Goal: Task Accomplishment & Management: Manage account settings

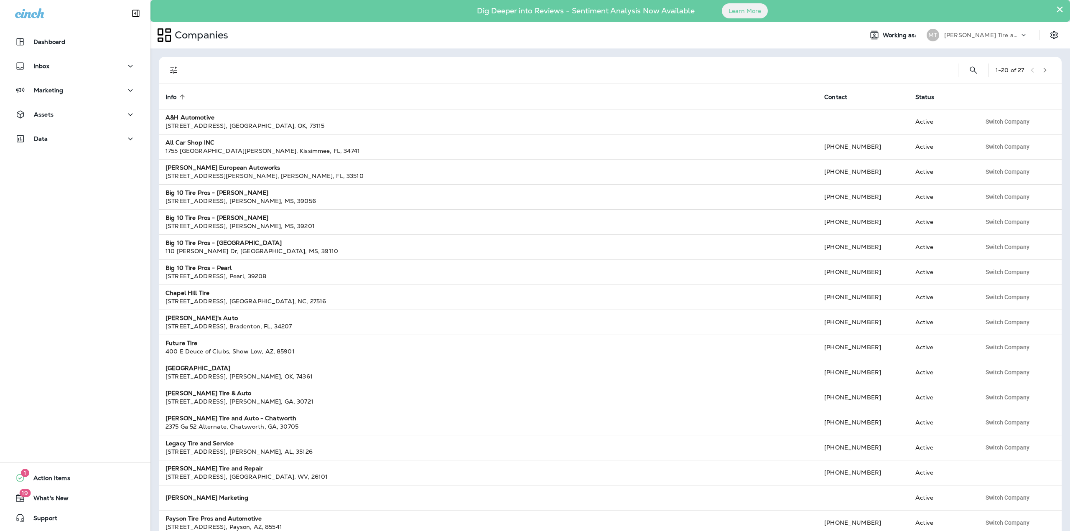
click at [1012, 36] on div "[PERSON_NAME] Tire and Repair" at bounding box center [981, 35] width 75 height 13
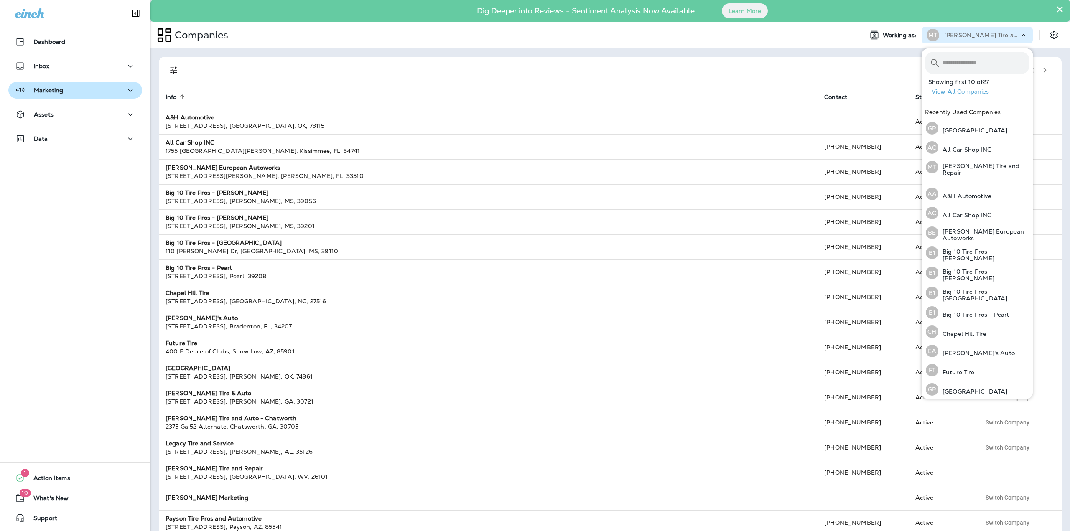
click at [51, 97] on button "Marketing" at bounding box center [75, 90] width 134 height 17
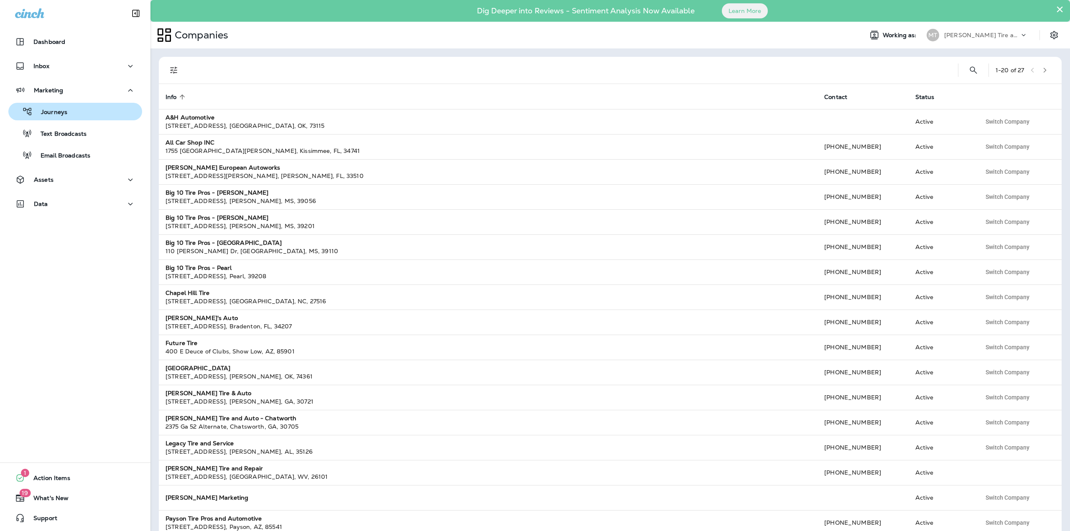
click at [46, 112] on p "Journeys" at bounding box center [50, 113] width 35 height 8
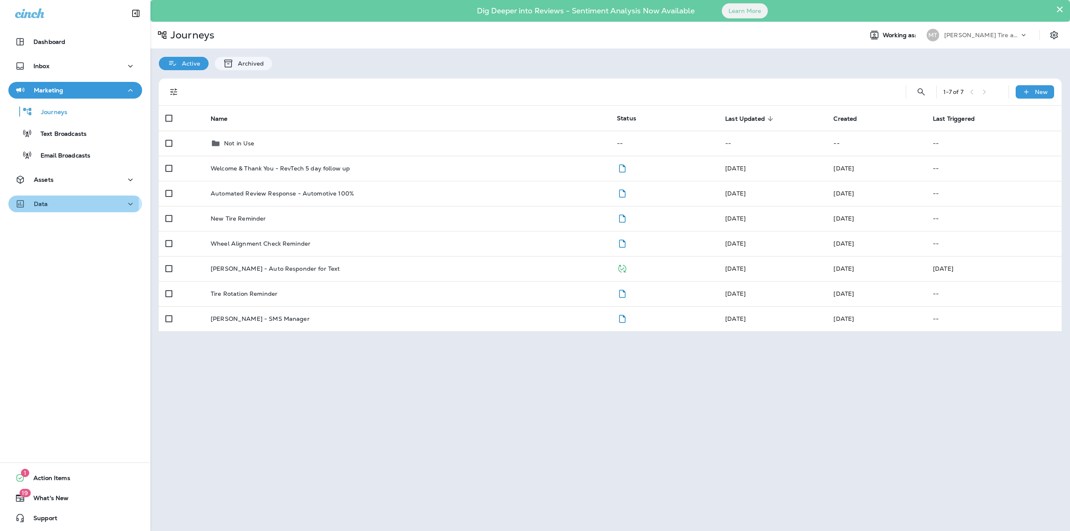
click at [41, 203] on p "Data" at bounding box center [41, 204] width 14 height 7
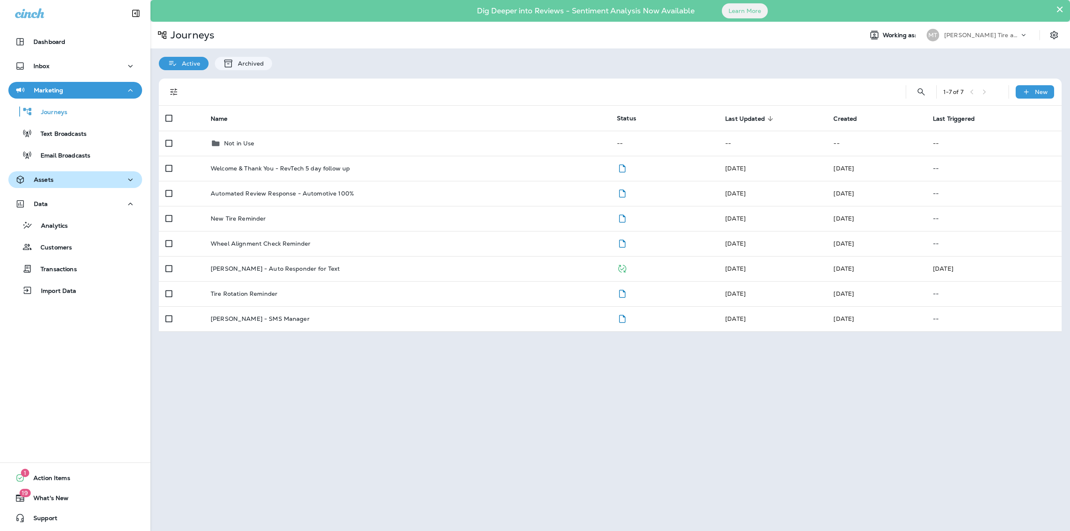
click at [39, 185] on button "Assets" at bounding box center [75, 179] width 134 height 17
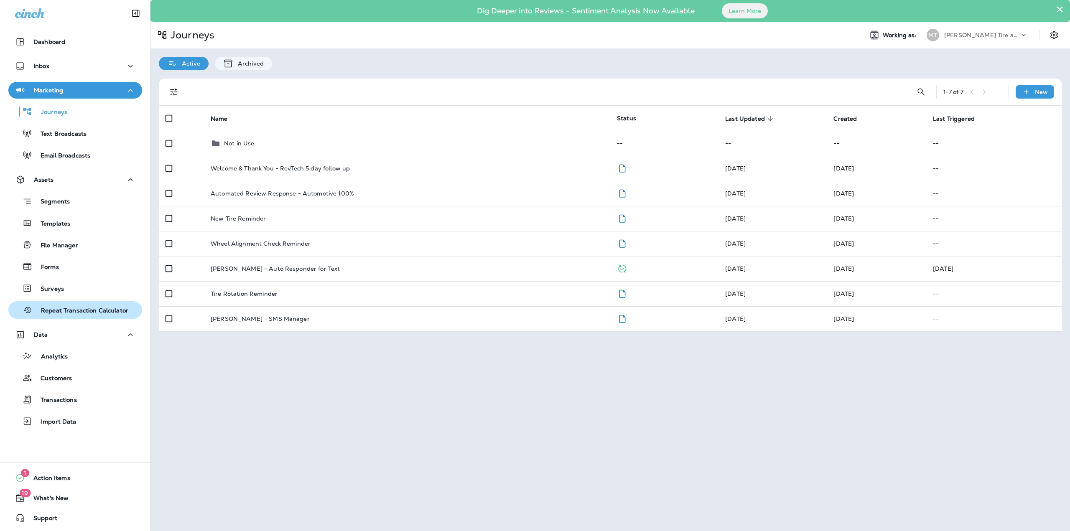
click at [66, 312] on p "Repeat Transaction Calculator" at bounding box center [81, 311] width 96 height 8
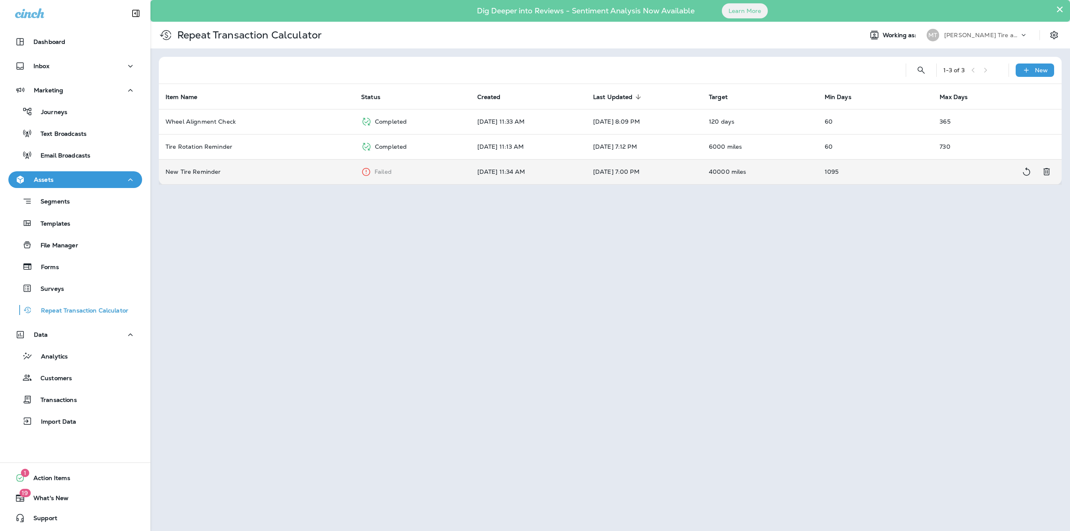
click at [902, 176] on td "1095" at bounding box center [875, 171] width 115 height 25
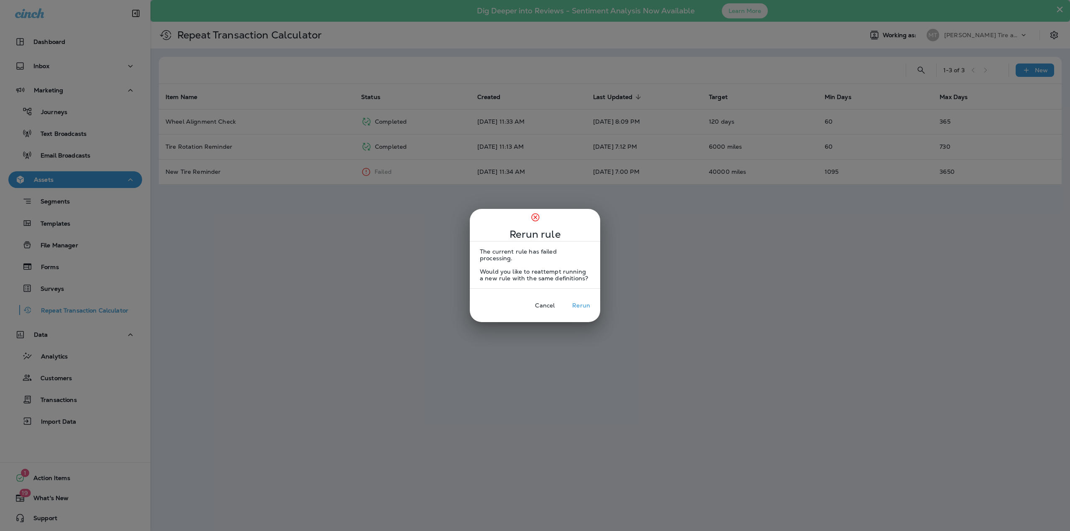
click at [572, 303] on button "Rerun" at bounding box center [581, 305] width 31 height 13
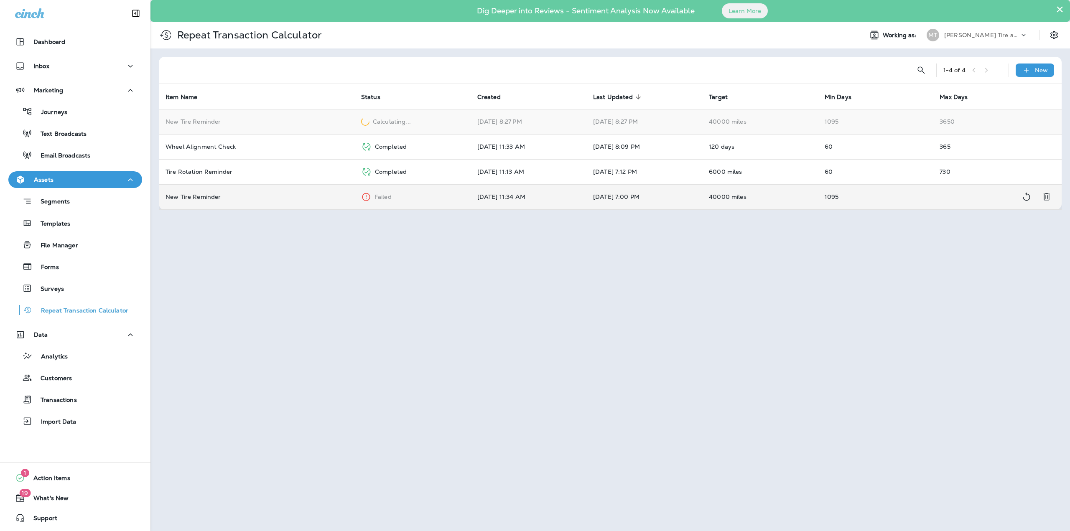
click at [1046, 196] on icon "Delete Calculation" at bounding box center [1046, 197] width 6 height 7
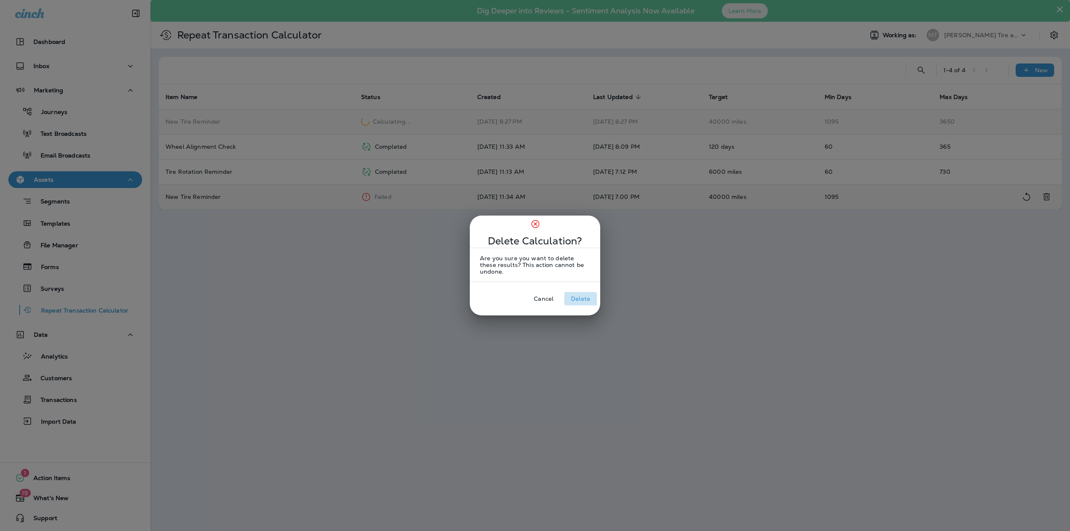
click at [582, 299] on button "Delete" at bounding box center [580, 298] width 33 height 13
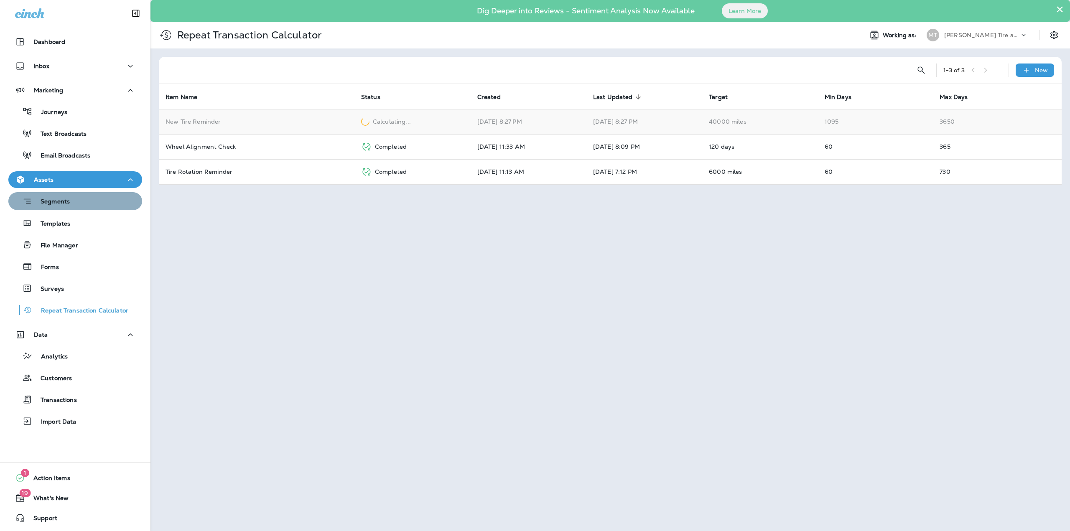
click at [78, 206] on div "Segments" at bounding box center [75, 201] width 127 height 13
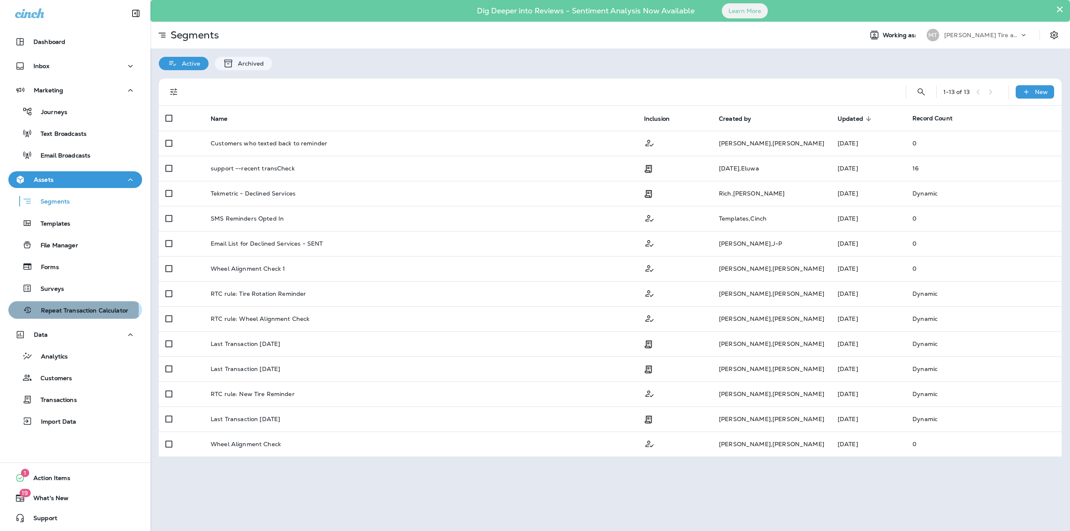
click at [64, 310] on p "Repeat Transaction Calculator" at bounding box center [81, 311] width 96 height 8
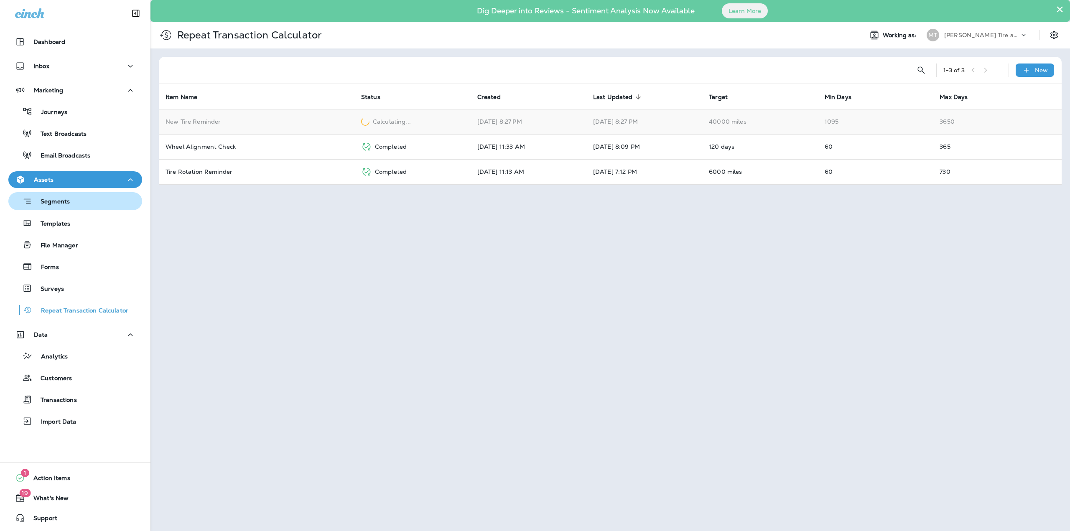
click at [67, 207] on div "Segments" at bounding box center [41, 201] width 58 height 13
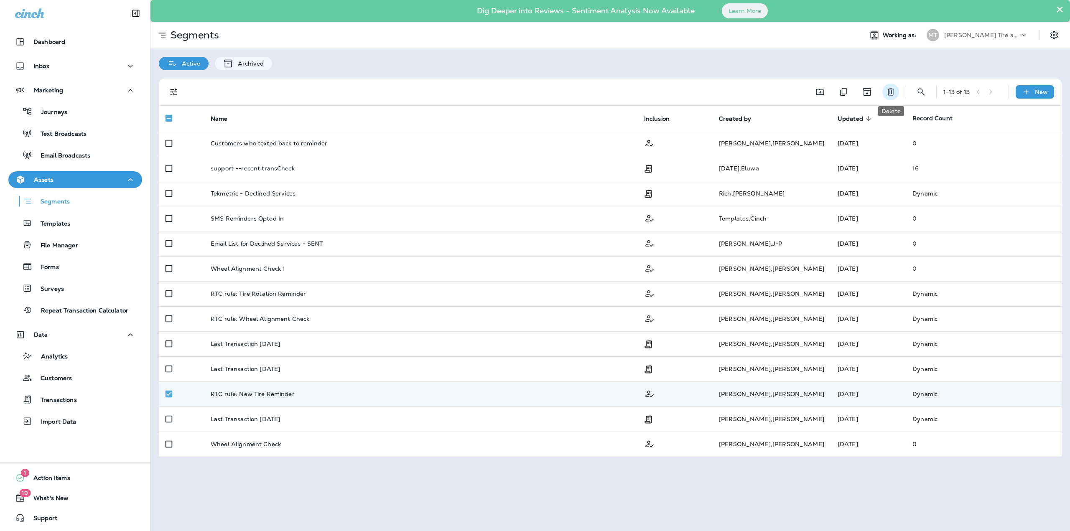
click at [892, 93] on icon "Delete" at bounding box center [890, 92] width 6 height 7
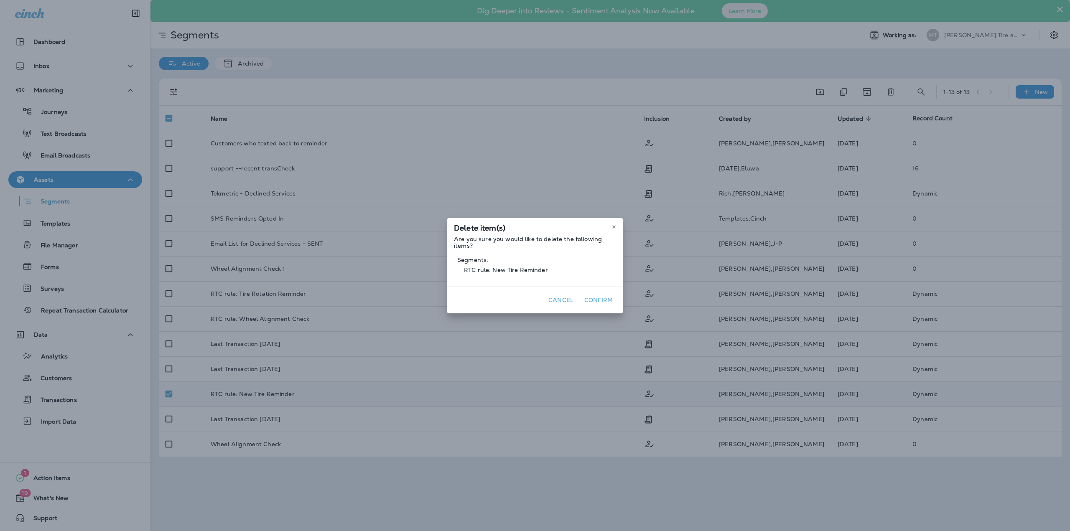
click at [590, 300] on button "Confirm" at bounding box center [598, 300] width 35 height 13
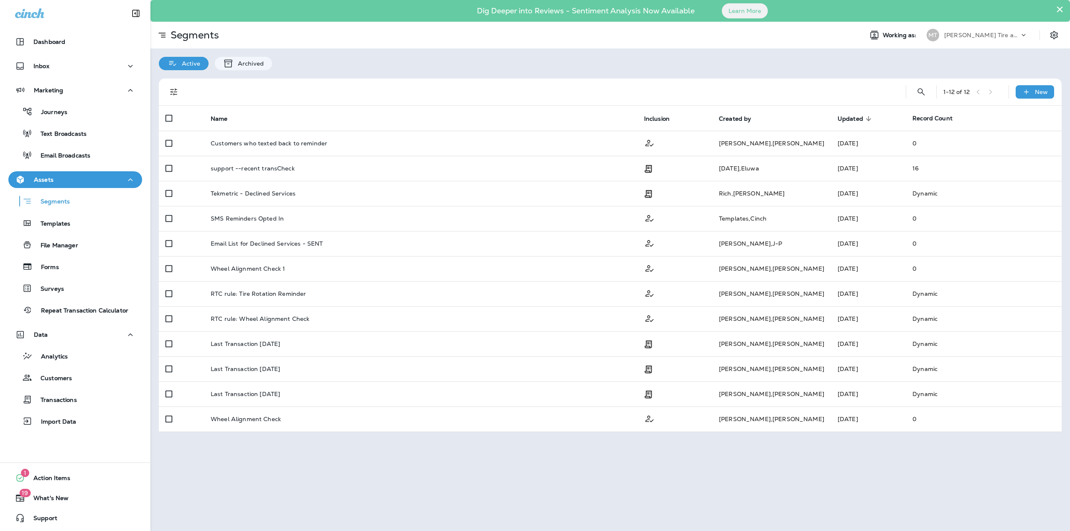
click at [90, 311] on p "Repeat Transaction Calculator" at bounding box center [81, 311] width 96 height 8
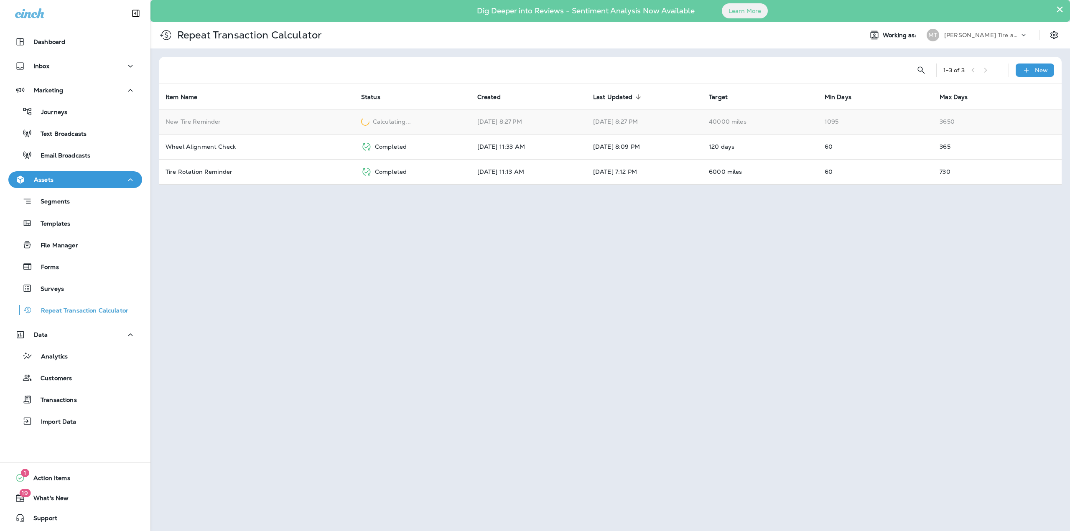
click at [1058, 10] on button "×" at bounding box center [1060, 9] width 8 height 13
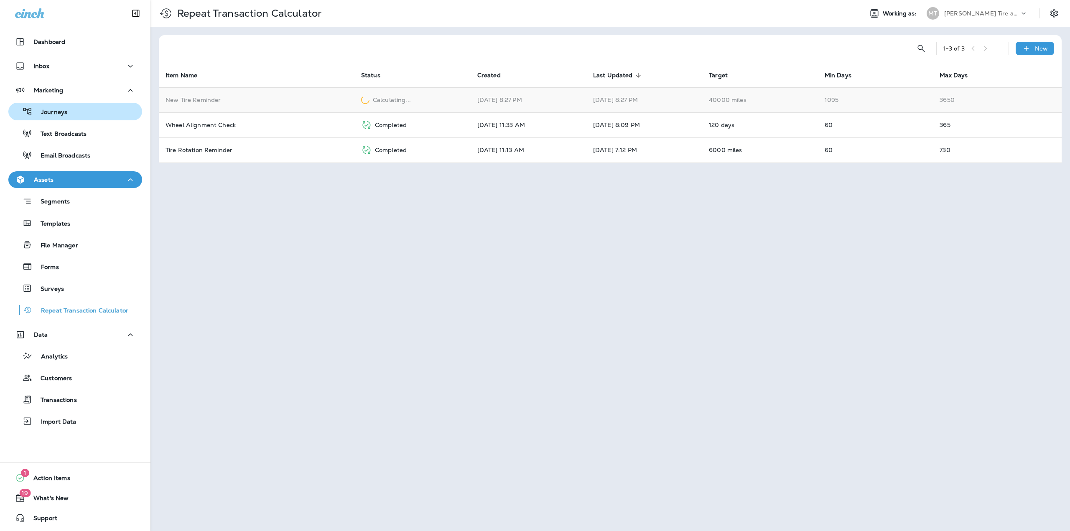
click at [63, 112] on p "Journeys" at bounding box center [50, 113] width 35 height 8
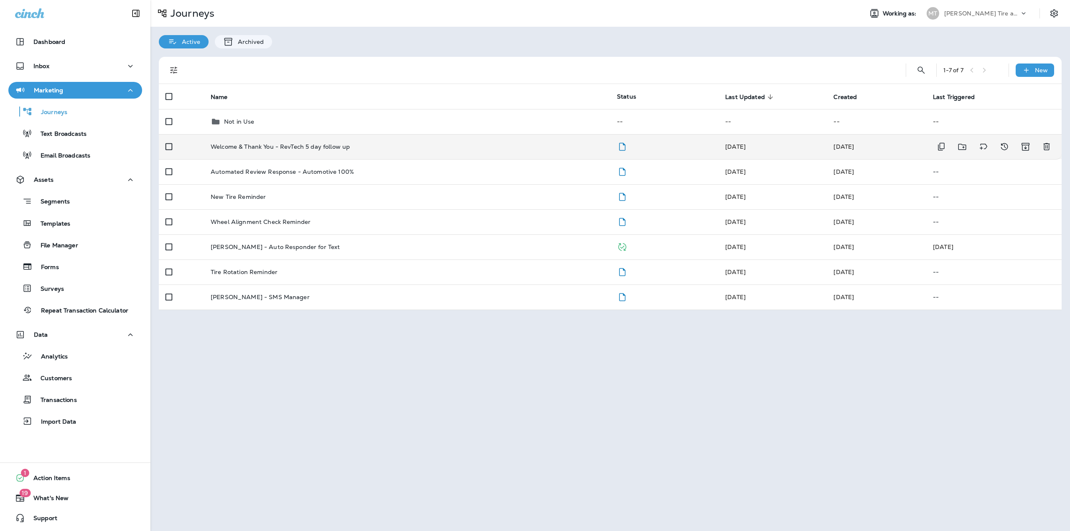
click at [277, 148] on p "Welcome & Thank You - RevTech 5 day follow up" at bounding box center [280, 146] width 139 height 7
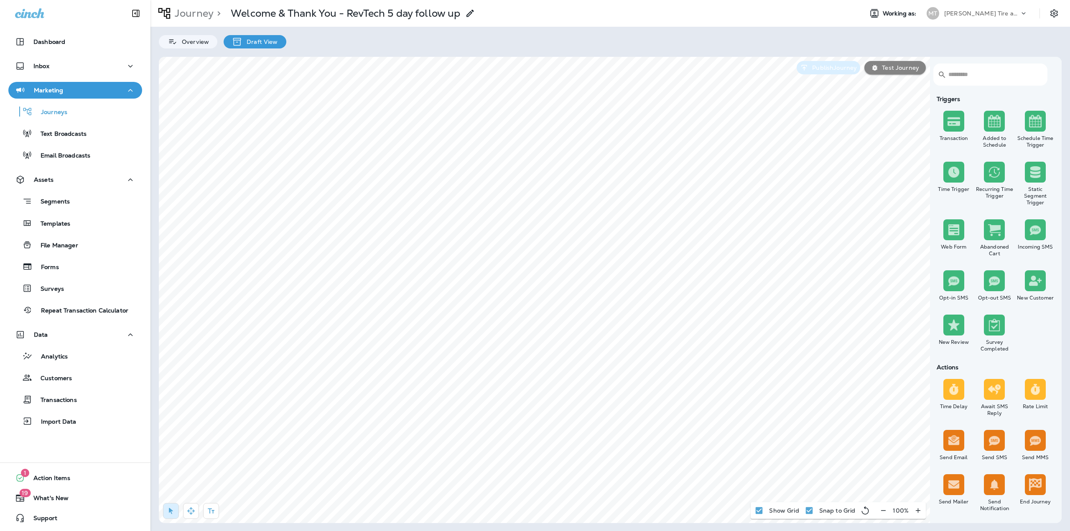
click at [851, 71] on p "Publish Journey" at bounding box center [833, 67] width 48 height 7
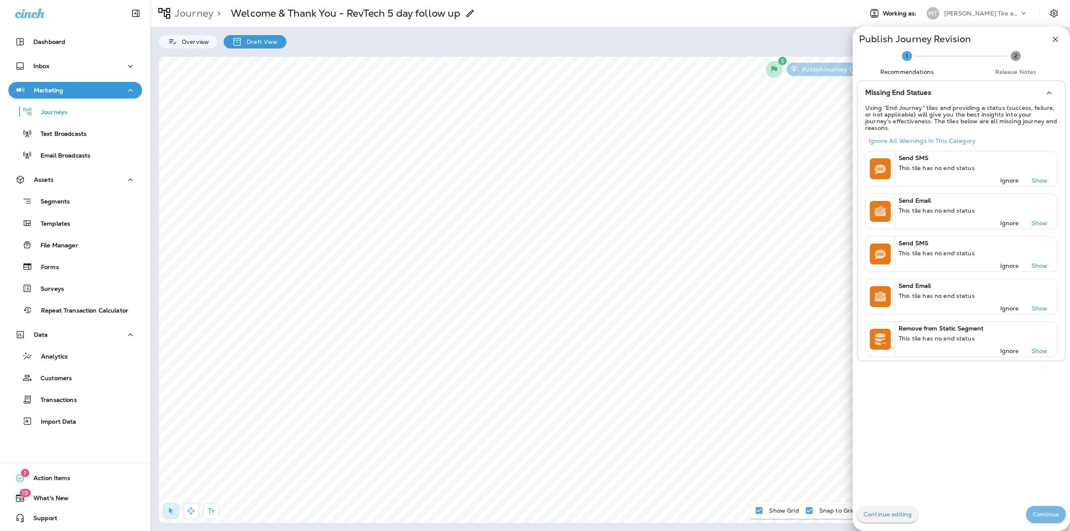
click at [1034, 509] on button "Continue" at bounding box center [1046, 514] width 40 height 17
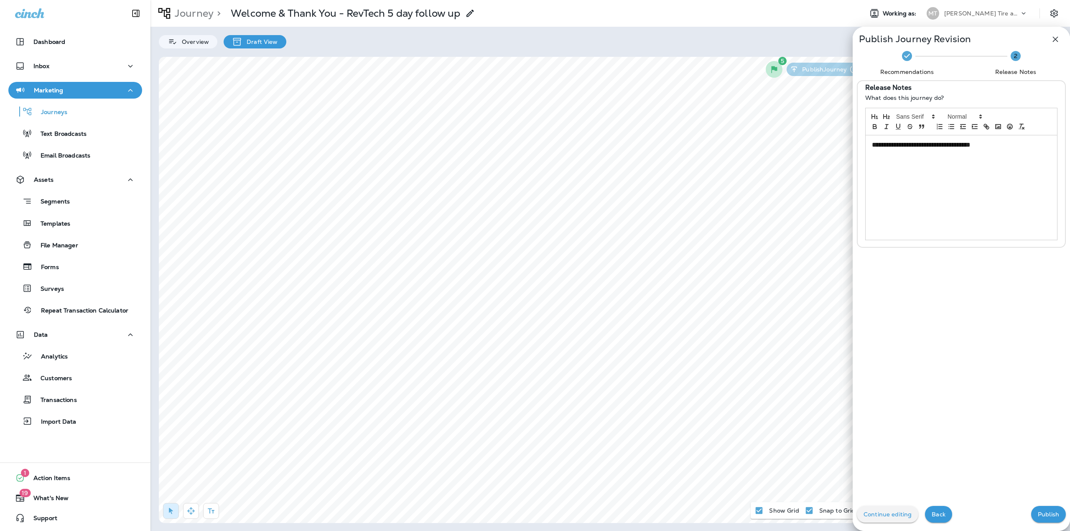
click at [1033, 509] on button "Publish" at bounding box center [1048, 514] width 35 height 17
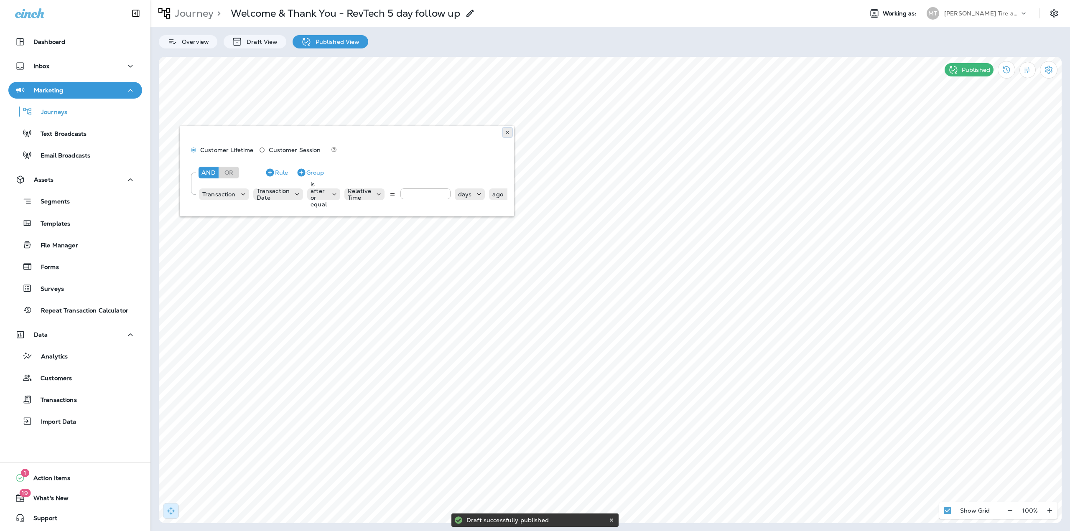
click at [506, 132] on icon at bounding box center [507, 132] width 5 height 5
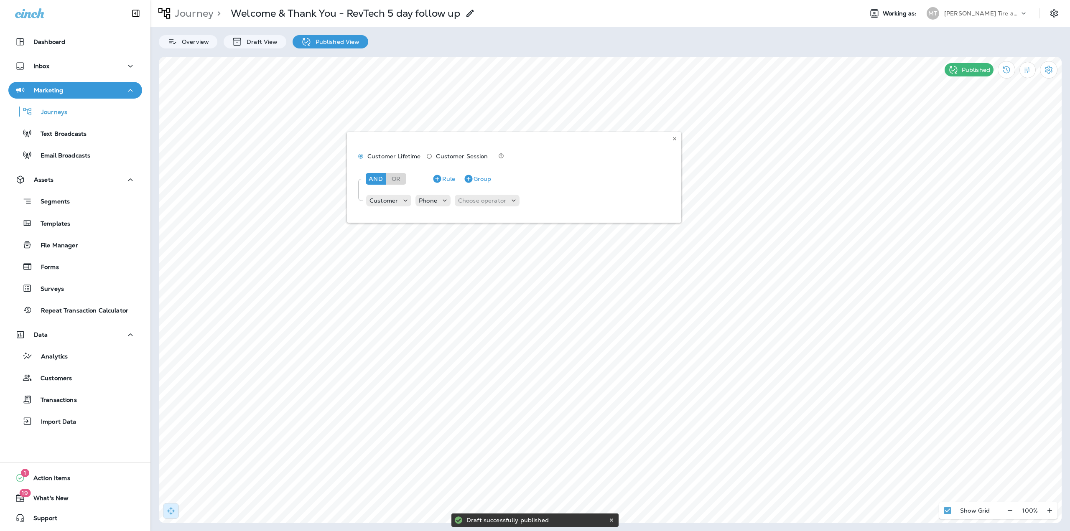
click at [489, 202] on div "Customer Lifetime Customer Session And Or Rule Group Customer Phone Choose oper…" at bounding box center [514, 177] width 334 height 91
click at [515, 203] on div "Customer Lifetime Customer Session And Or Rule Group Customer Phone Choose oper…" at bounding box center [514, 177] width 334 height 91
click at [512, 199] on div "Customer Lifetime Customer Session And Or Rule Group Customer Phone Choose oper…" at bounding box center [514, 177] width 334 height 91
click at [495, 207] on div "Customer Lifetime Customer Session And Or Rule Group Customer Phone Choose oper…" at bounding box center [514, 177] width 334 height 91
click at [676, 140] on use at bounding box center [674, 138] width 3 height 3
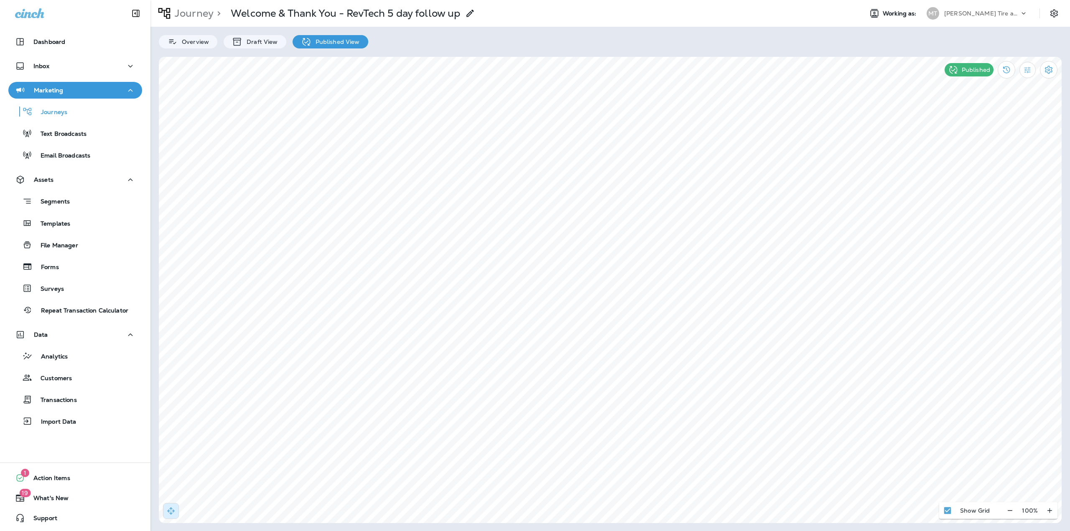
click at [242, 43] on p "Draft View" at bounding box center [259, 41] width 35 height 7
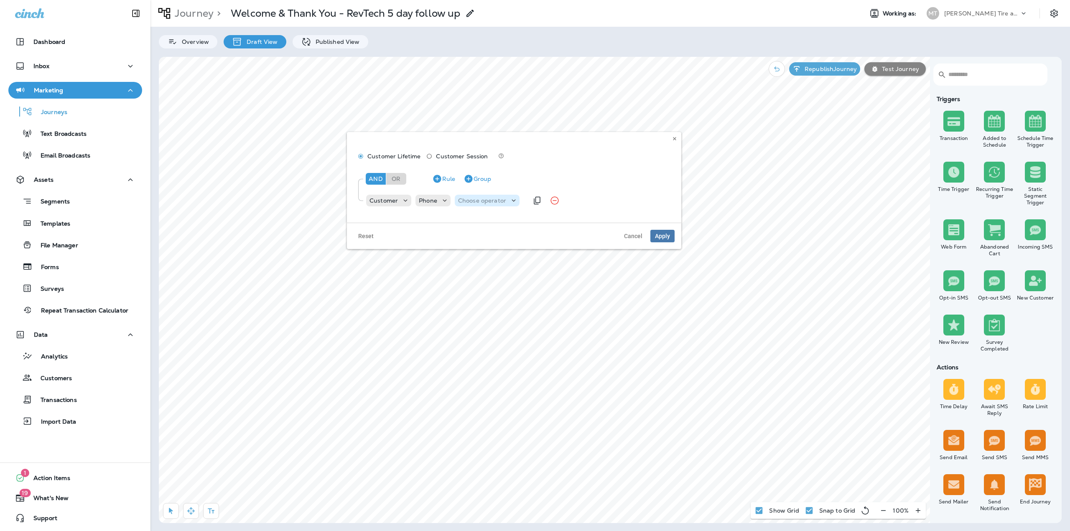
click at [492, 203] on p "Choose operator" at bounding box center [482, 200] width 48 height 7
click at [474, 314] on p "is not empty" at bounding box center [478, 315] width 40 height 7
click at [664, 237] on span "Apply" at bounding box center [662, 236] width 15 height 6
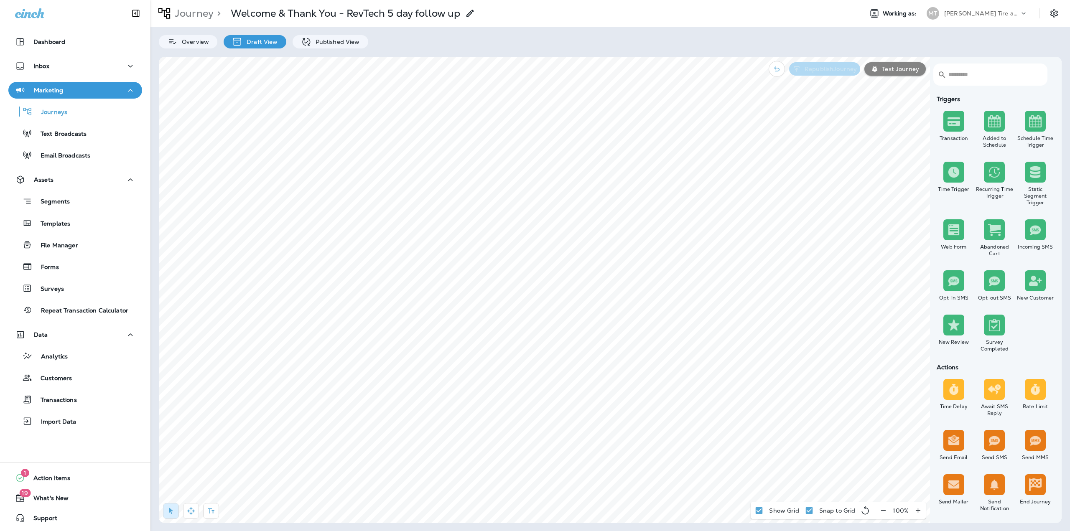
click at [844, 73] on button "Republish Journey" at bounding box center [824, 68] width 71 height 13
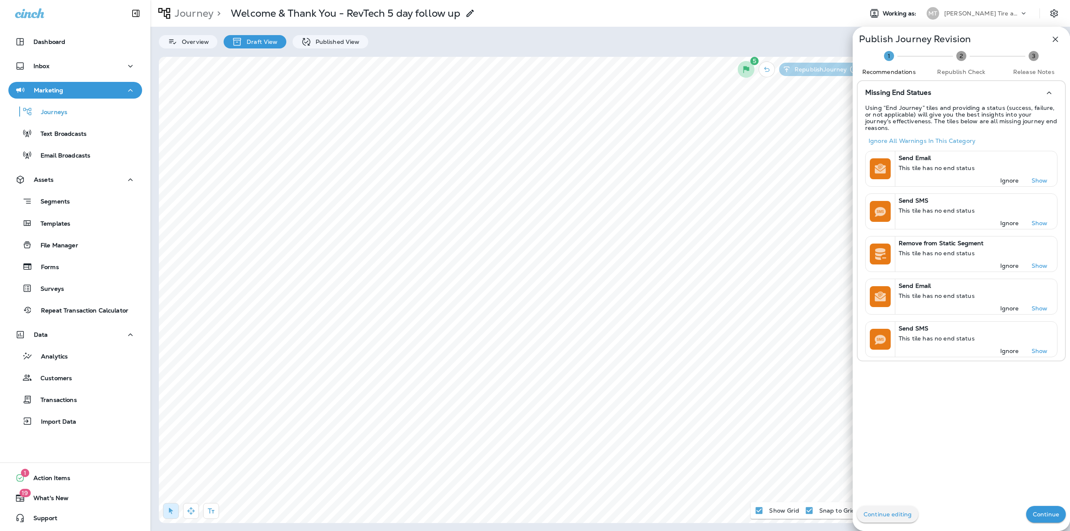
click at [1033, 512] on p "Continue" at bounding box center [1046, 514] width 26 height 7
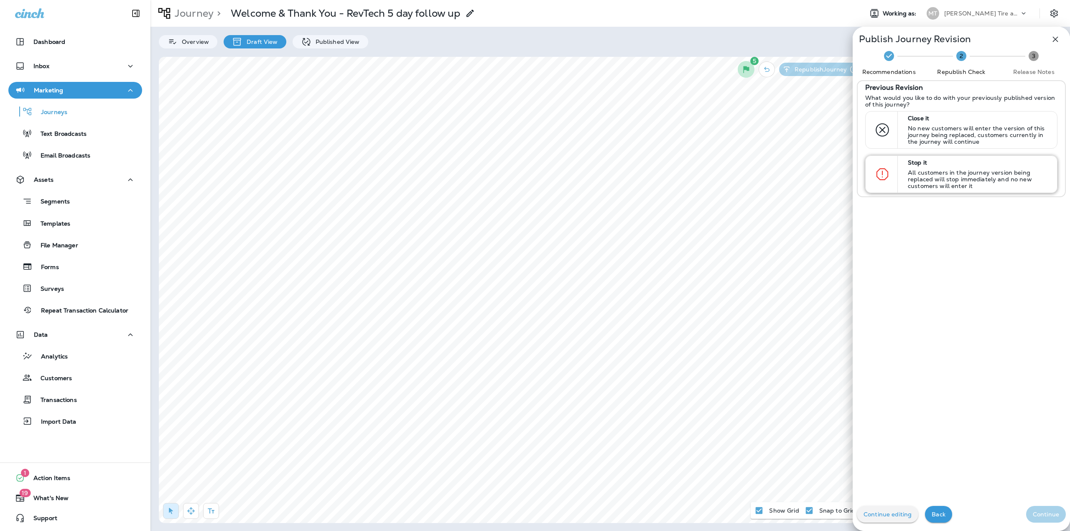
click at [920, 170] on p "All customers in the journey version being replaced will stop immediately and n…" at bounding box center [979, 179] width 142 height 20
click at [1036, 516] on p "Continue" at bounding box center [1046, 514] width 26 height 7
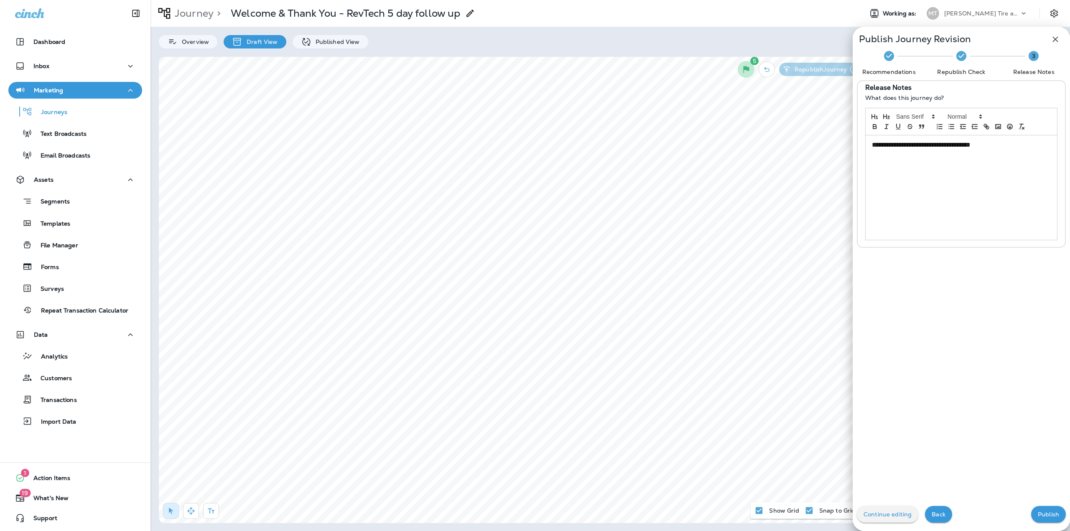
click at [1038, 516] on p "Publish" at bounding box center [1048, 514] width 21 height 7
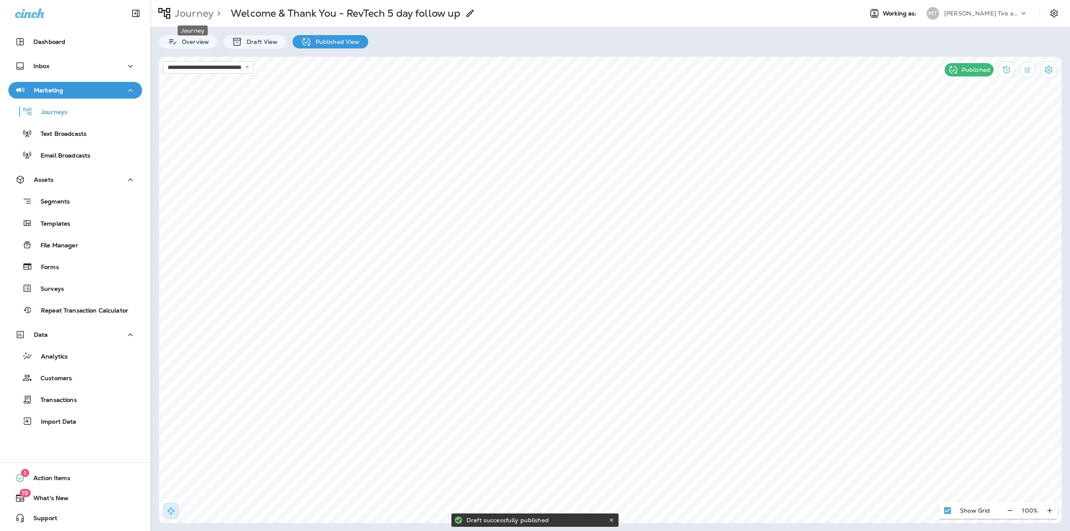
click at [185, 12] on p "Journey" at bounding box center [192, 13] width 42 height 13
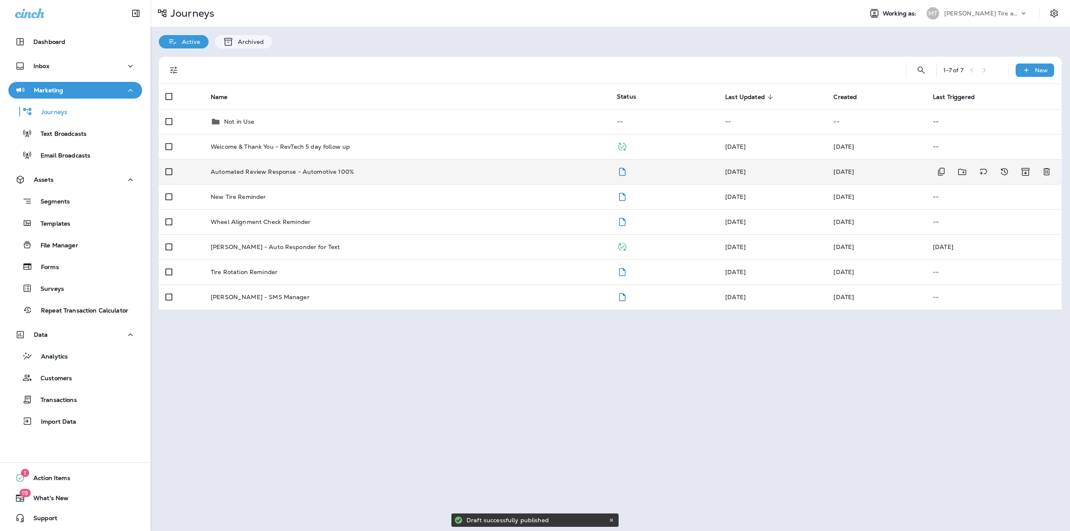
click at [256, 175] on p "Automated Review Response - Automotive 100%" at bounding box center [282, 171] width 143 height 7
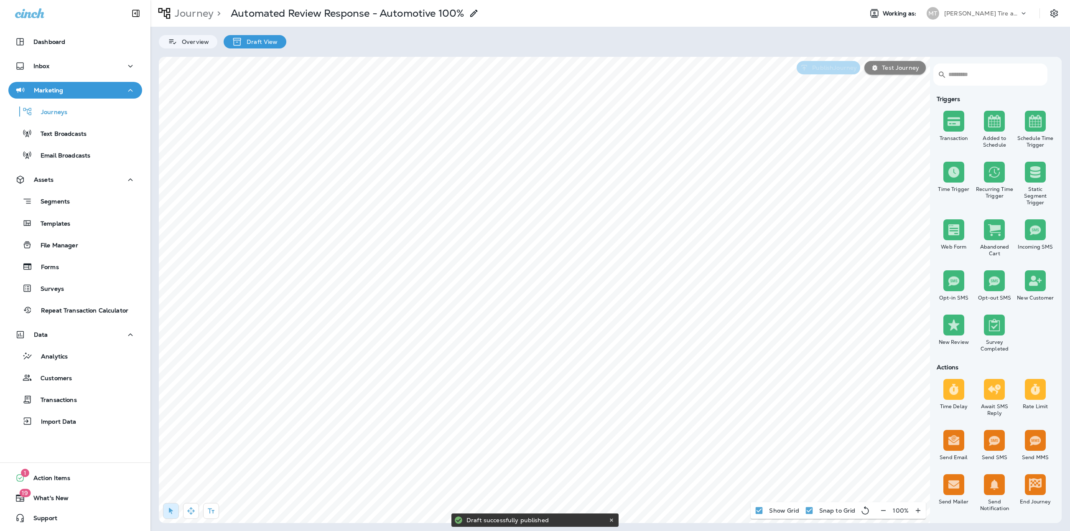
click at [842, 65] on p "Publish Journey" at bounding box center [833, 67] width 48 height 7
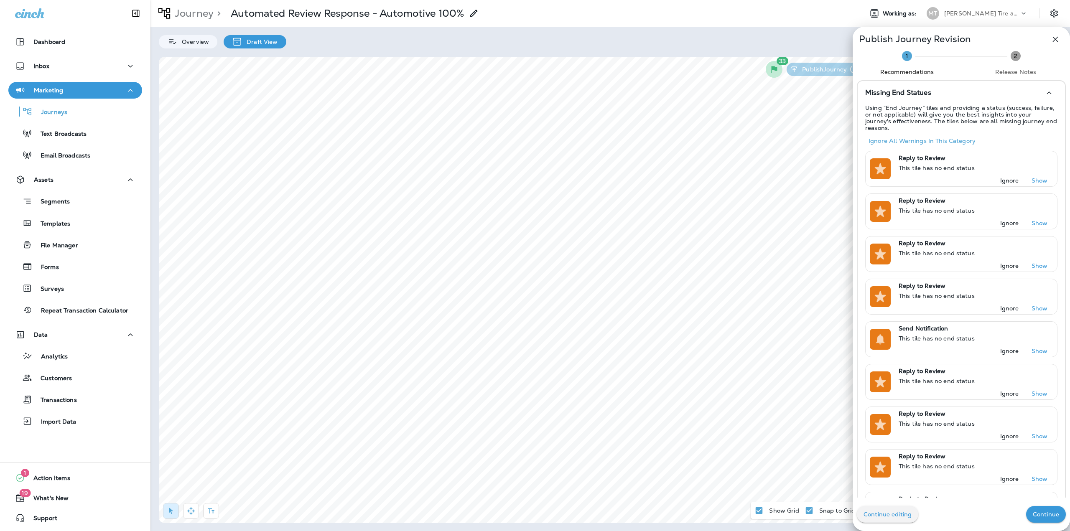
click at [1044, 512] on p "Continue" at bounding box center [1046, 514] width 26 height 7
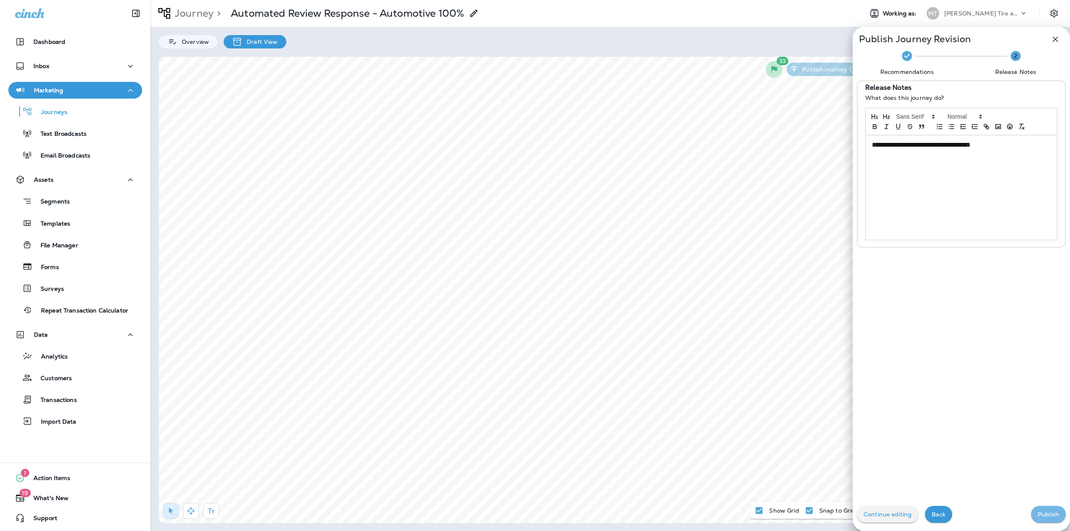
click at [1043, 513] on p "Publish" at bounding box center [1048, 514] width 21 height 7
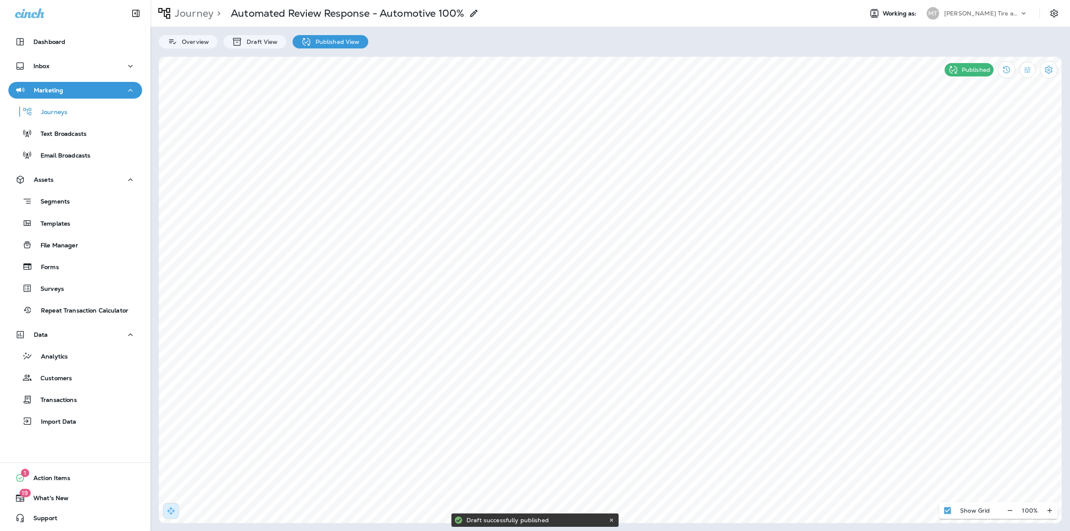
click at [196, 17] on p "Journey" at bounding box center [192, 13] width 42 height 13
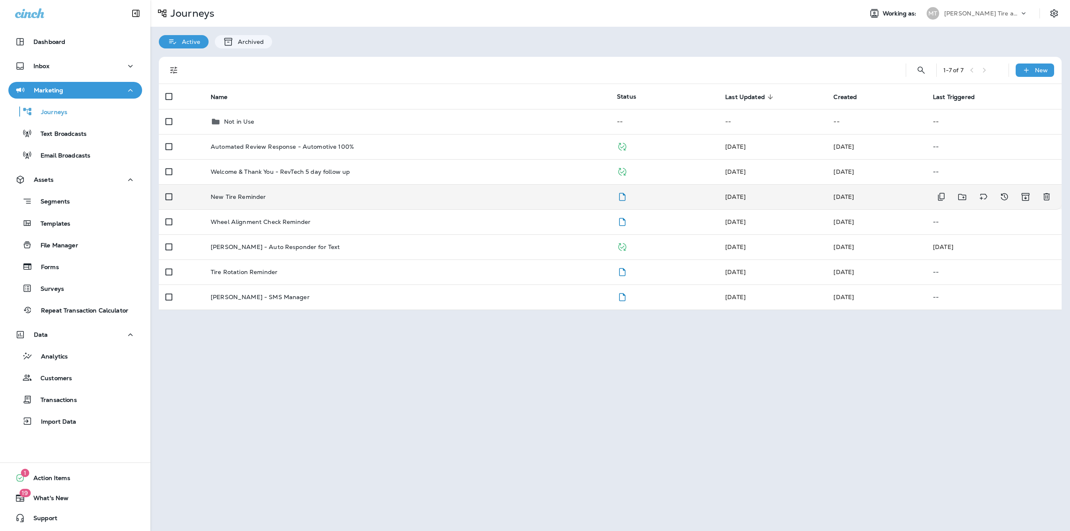
click at [307, 195] on div "New Tire Reminder" at bounding box center [407, 197] width 393 height 7
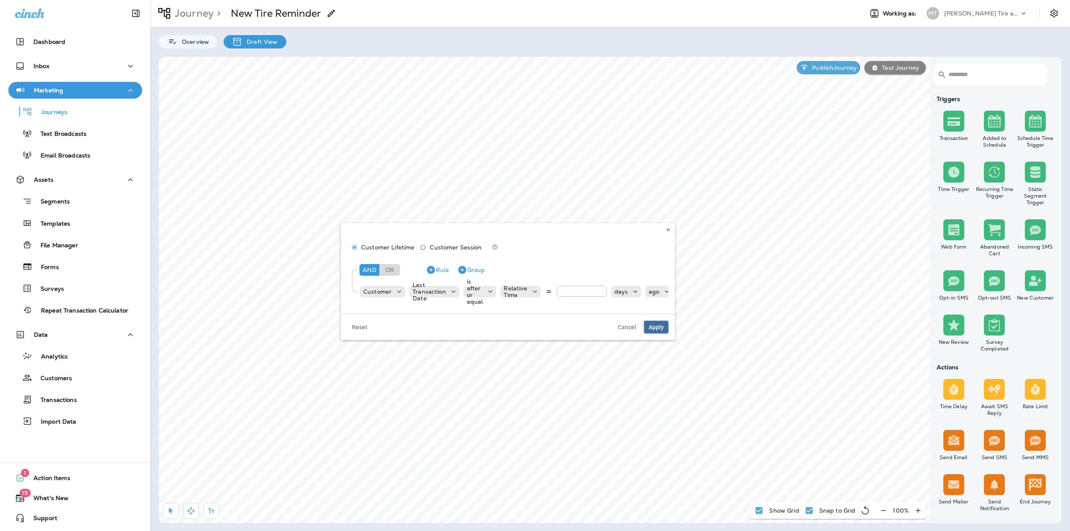
click at [653, 330] on span "Apply" at bounding box center [656, 327] width 15 height 6
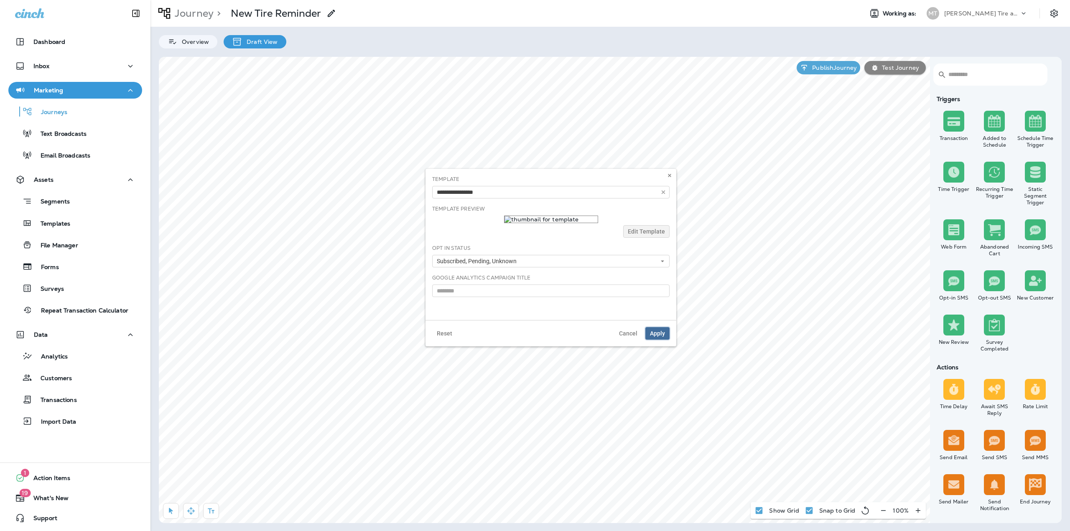
click at [658, 333] on span "Apply" at bounding box center [657, 334] width 15 height 6
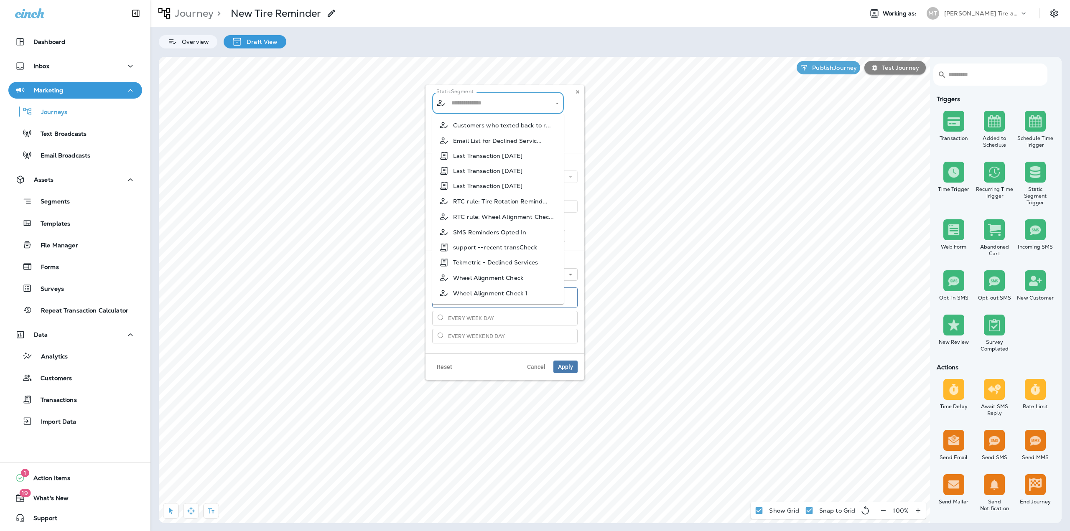
click at [523, 104] on input "text" at bounding box center [498, 103] width 98 height 15
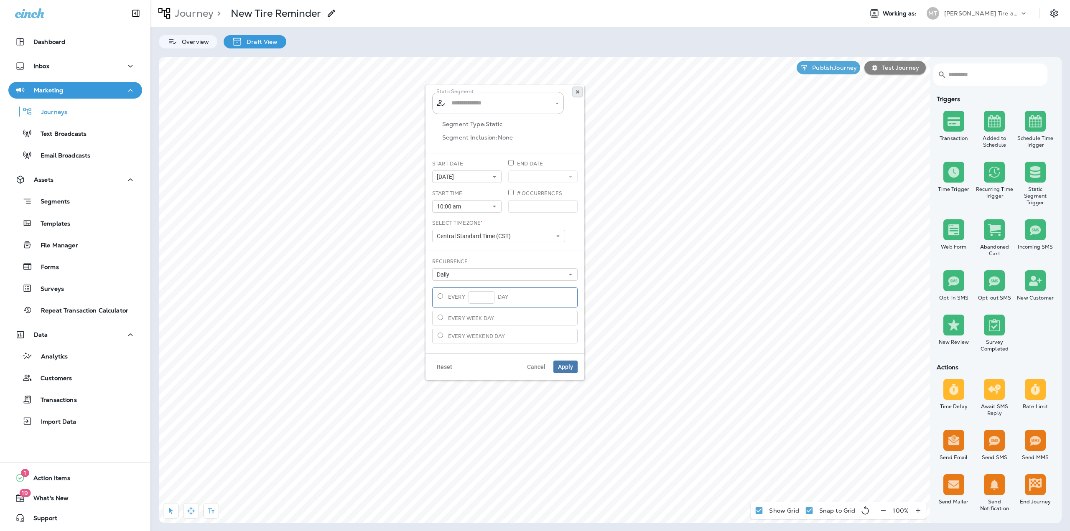
click at [577, 90] on icon at bounding box center [577, 91] width 5 height 5
click at [69, 315] on div "Repeat Transaction Calculator" at bounding box center [70, 310] width 117 height 13
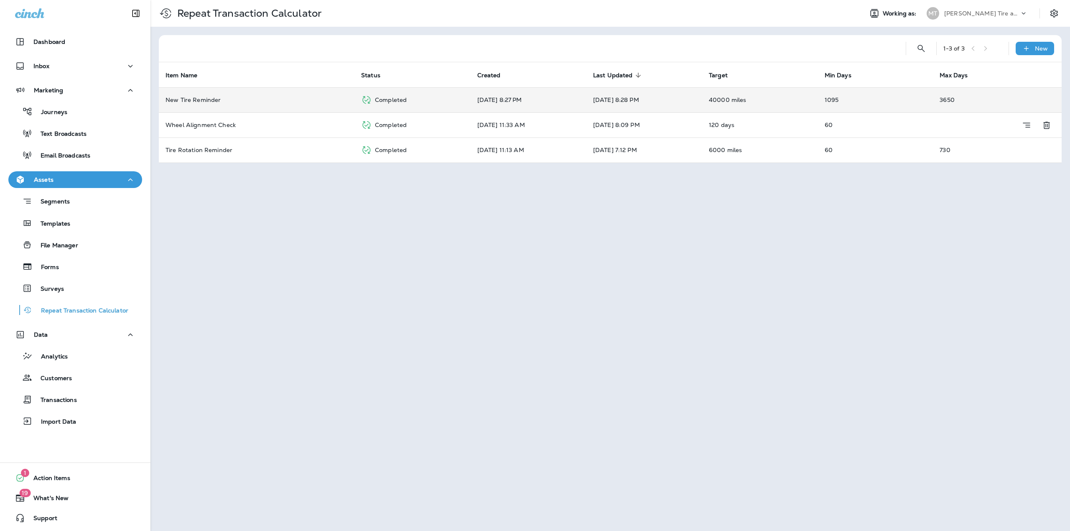
click at [229, 103] on td "New Tire Reminder" at bounding box center [257, 99] width 196 height 25
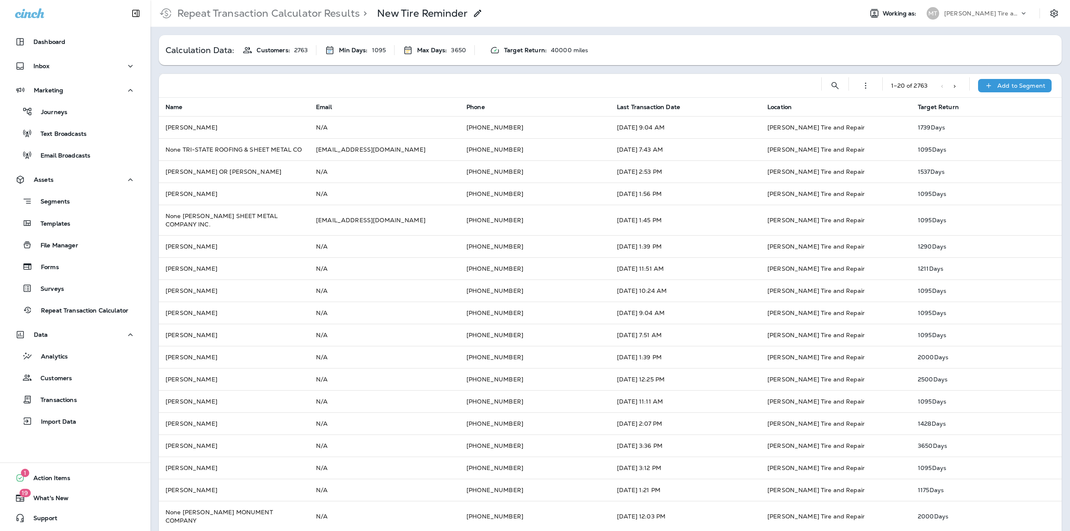
click at [1013, 89] on div "Add to Segment" at bounding box center [1015, 85] width 74 height 13
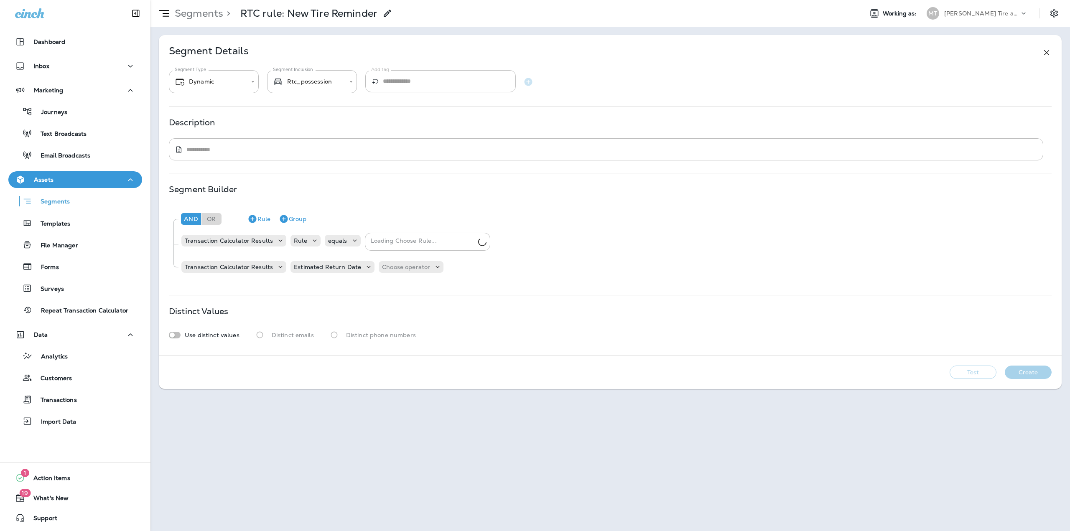
type input "**********"
click at [382, 266] on p "Choose operator" at bounding box center [406, 267] width 48 height 7
click at [404, 394] on p "is between" at bounding box center [396, 395] width 35 height 7
click at [455, 270] on p "Choose query type" at bounding box center [462, 267] width 55 height 7
click at [440, 287] on p "Relative Times" at bounding box center [452, 288] width 45 height 7
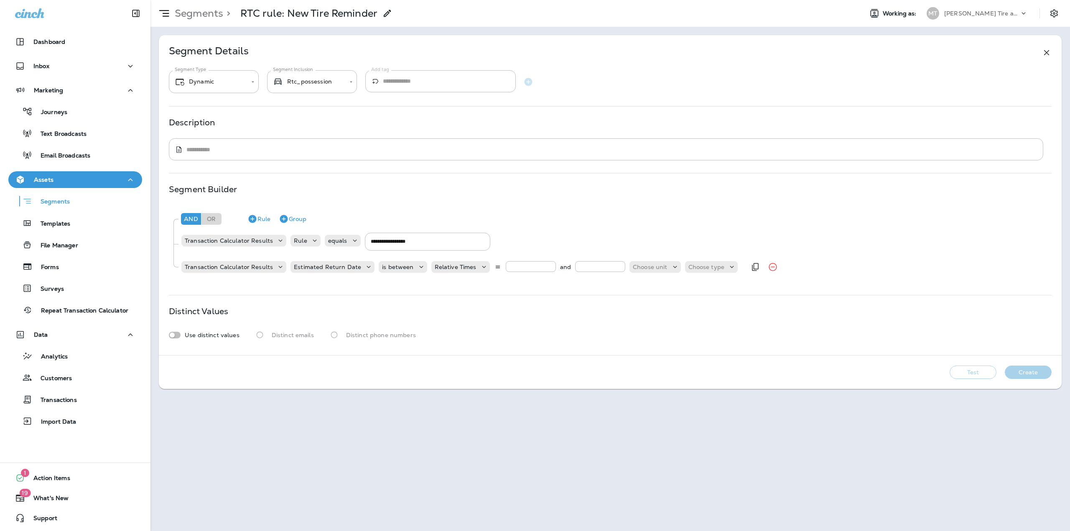
click at [506, 268] on input "number" at bounding box center [531, 266] width 50 height 11
type input "*"
click at [595, 266] on input "number" at bounding box center [600, 266] width 50 height 11
type input "*"
click at [643, 268] on p "Choose unit" at bounding box center [650, 267] width 35 height 7
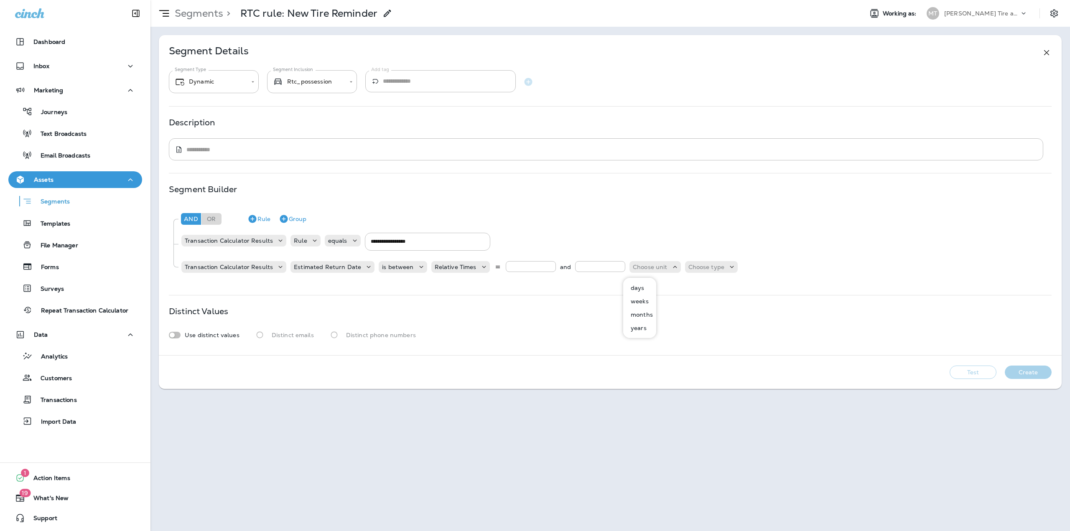
click at [641, 287] on p "days" at bounding box center [635, 288] width 17 height 7
click at [687, 265] on p "Choose type" at bounding box center [686, 267] width 36 height 7
click at [672, 286] on p "ago" at bounding box center [668, 288] width 14 height 7
click at [347, 335] on p "Distinct phone numbers" at bounding box center [381, 335] width 70 height 7
click at [1038, 367] on button "Create" at bounding box center [1028, 372] width 47 height 13
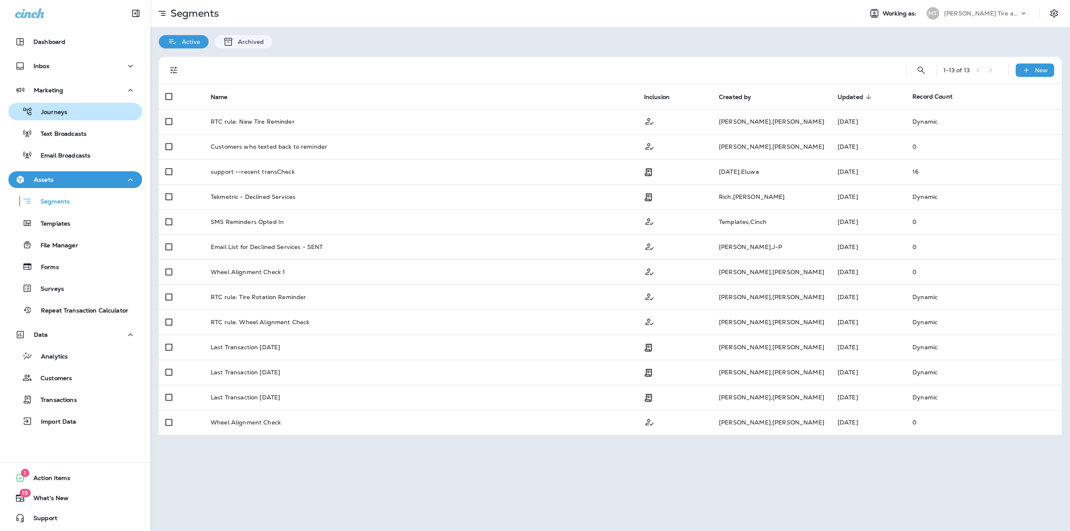
click at [50, 110] on p "Journeys" at bounding box center [50, 113] width 35 height 8
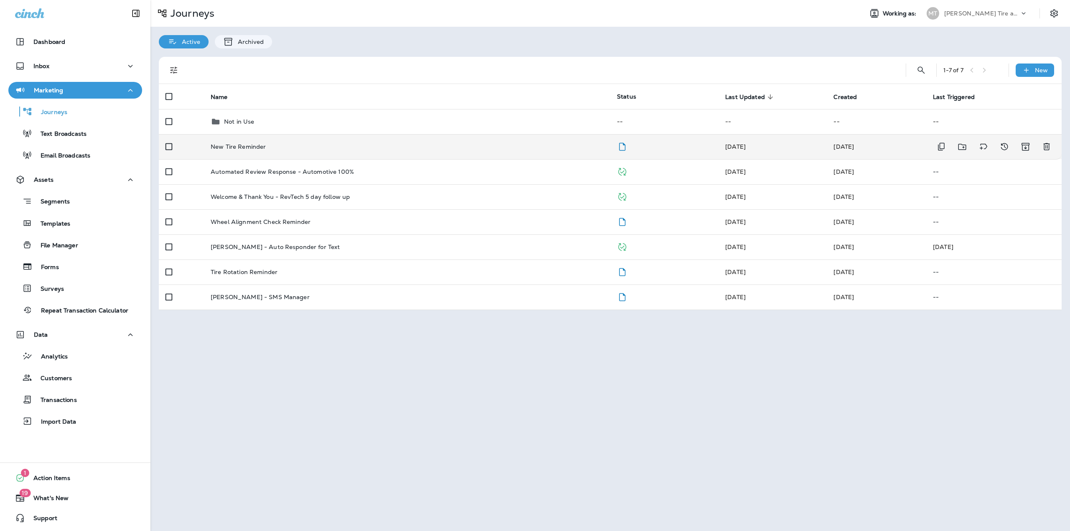
click at [262, 147] on p "New Tire Reminder" at bounding box center [238, 146] width 55 height 7
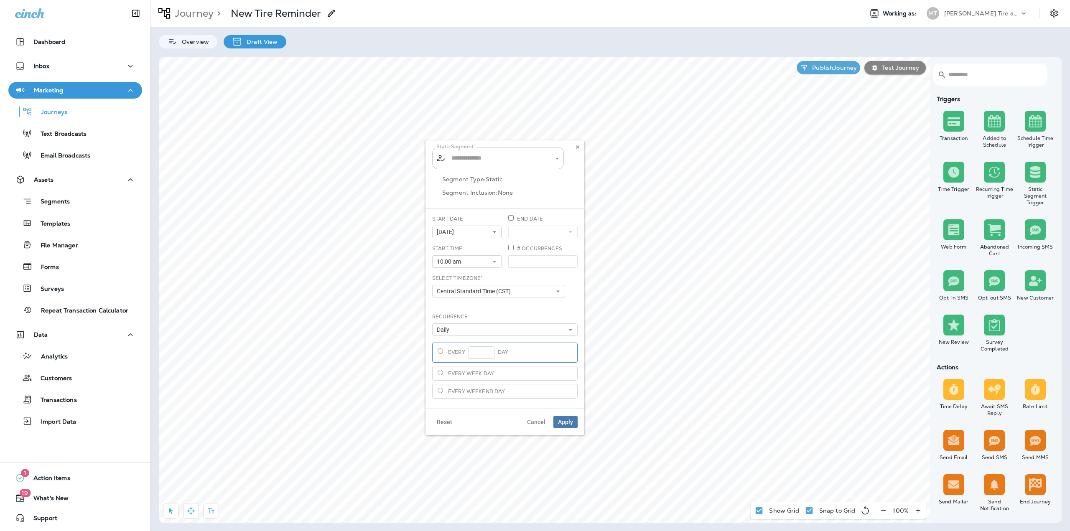
click at [471, 159] on input "text" at bounding box center [498, 158] width 98 height 15
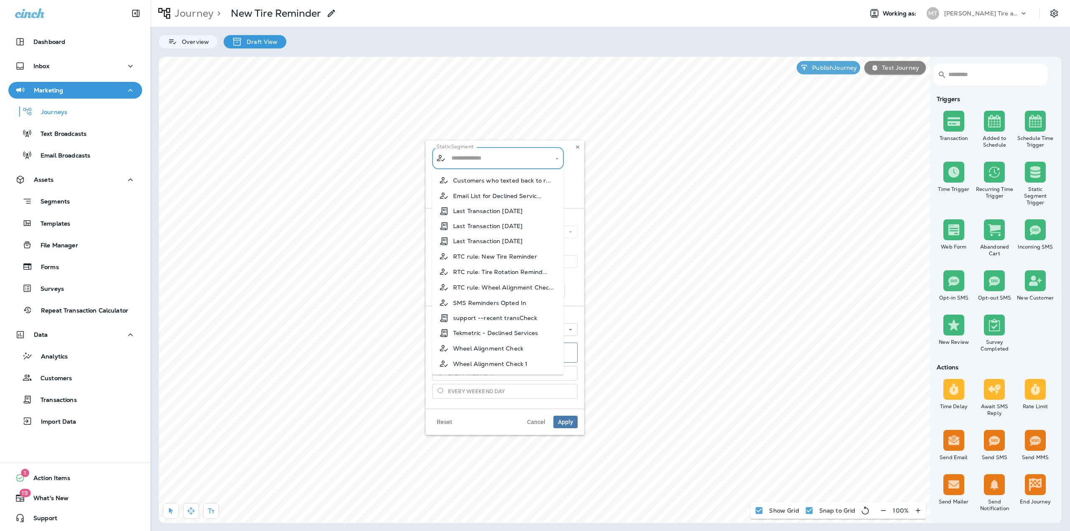
click at [498, 258] on span "RTC rule: New Tire Reminder" at bounding box center [495, 256] width 84 height 7
type input "**********"
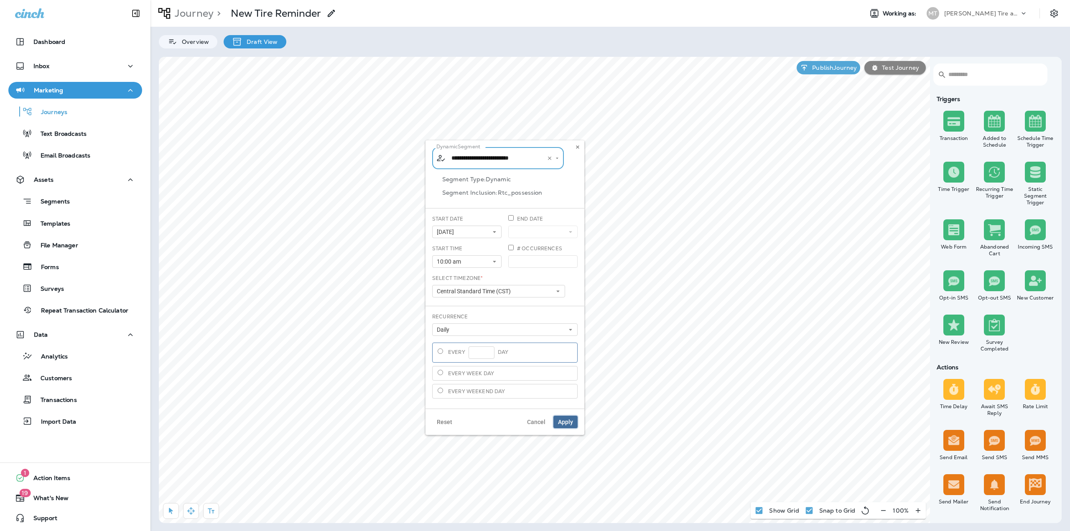
click at [561, 420] on span "Apply" at bounding box center [565, 422] width 15 height 6
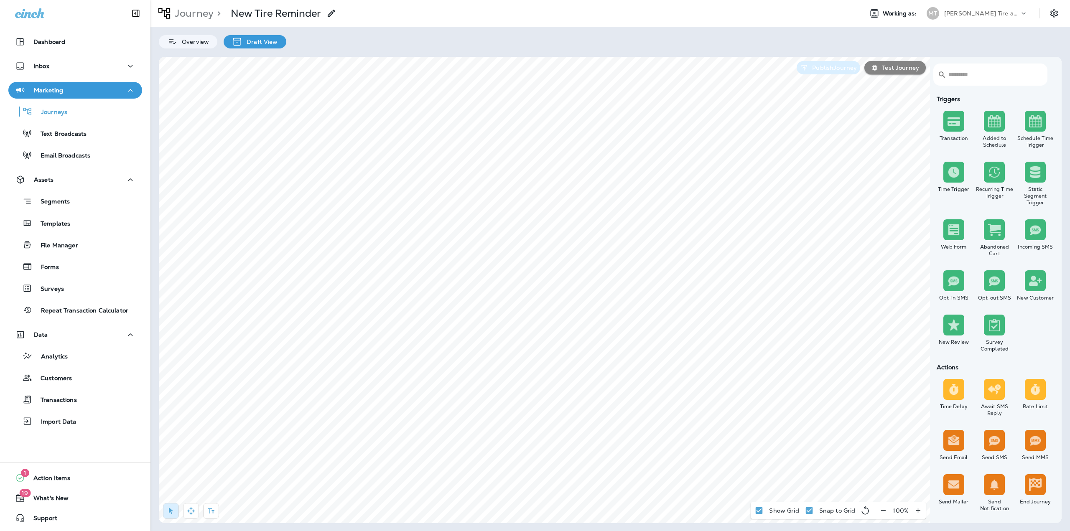
click at [828, 68] on p "Publish Journey" at bounding box center [833, 67] width 48 height 7
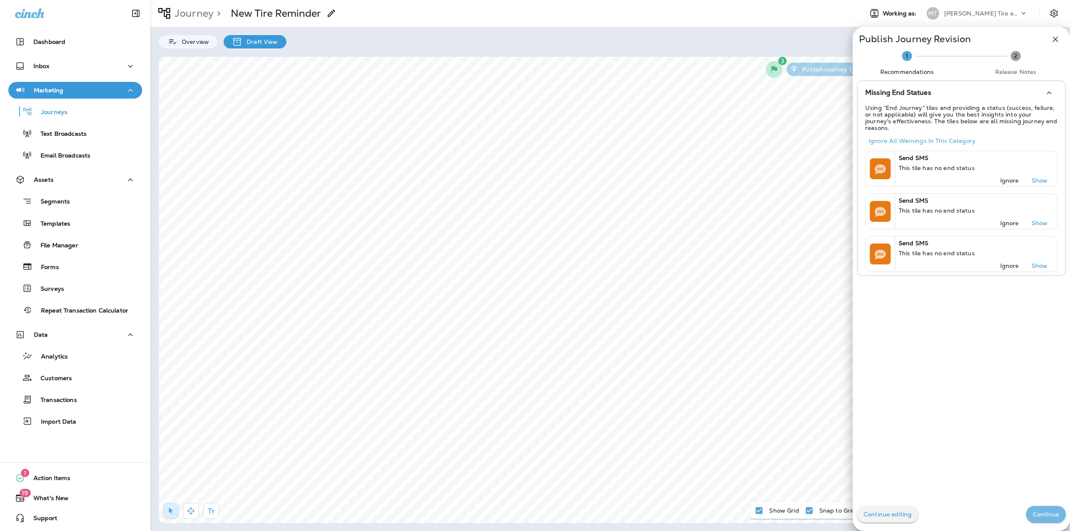
click at [1034, 510] on button "Continue" at bounding box center [1046, 514] width 40 height 17
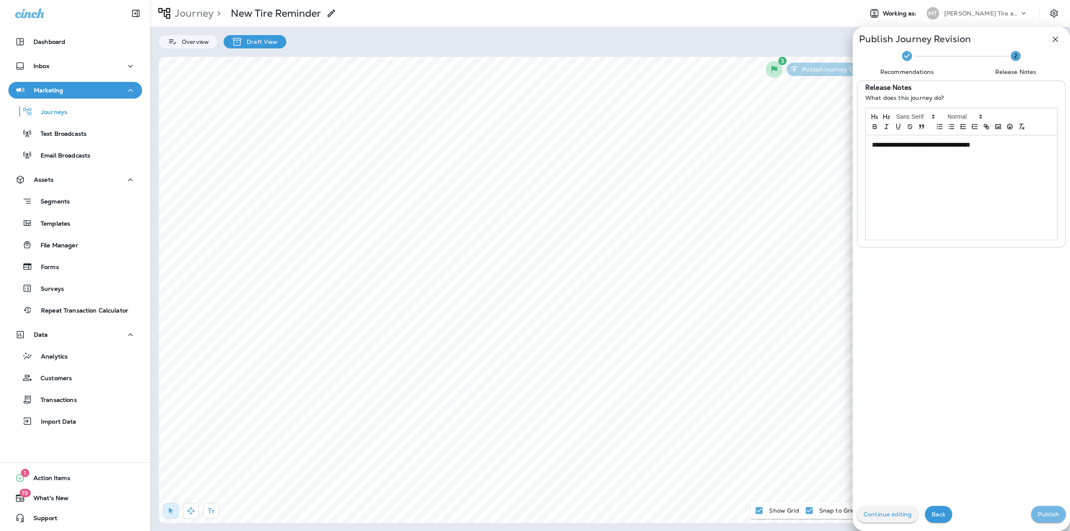
click at [1038, 513] on p "Publish" at bounding box center [1048, 514] width 21 height 7
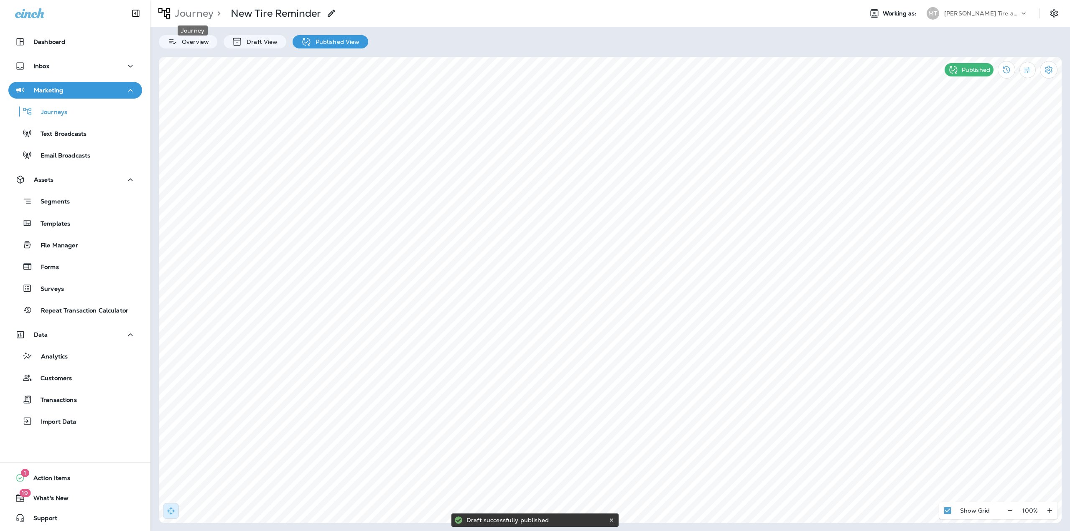
click at [196, 13] on p "Journey" at bounding box center [192, 13] width 42 height 13
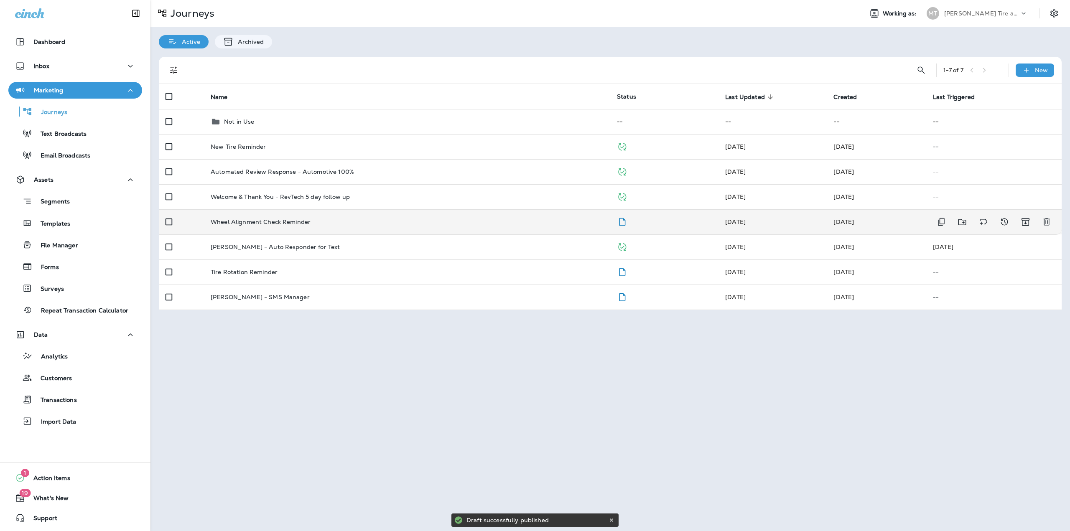
click at [274, 221] on p "Wheel Alignment Check Reminder" at bounding box center [261, 222] width 100 height 7
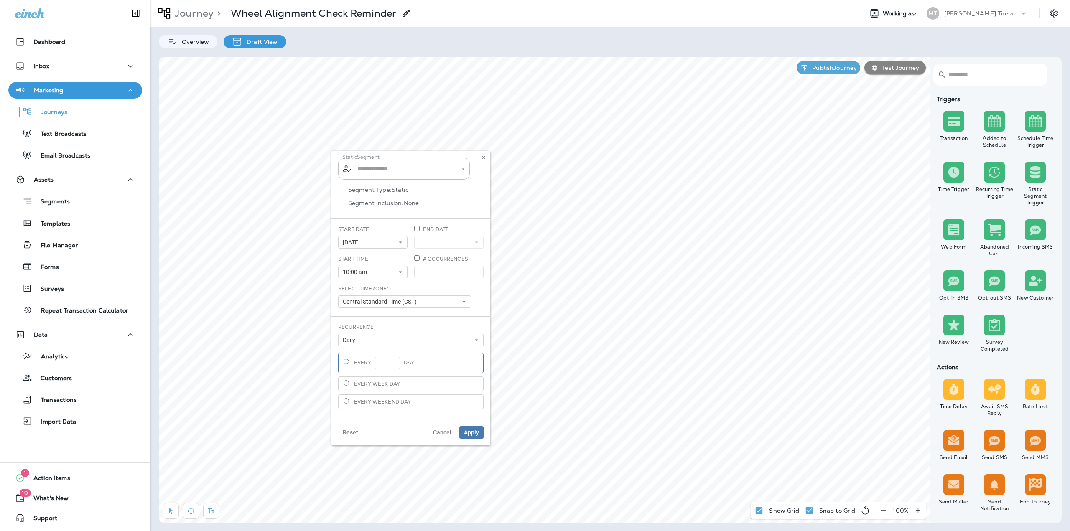
type input "**********"
click at [468, 432] on span "Apply" at bounding box center [471, 433] width 15 height 6
click at [854, 69] on p "Publish Journey" at bounding box center [833, 67] width 48 height 7
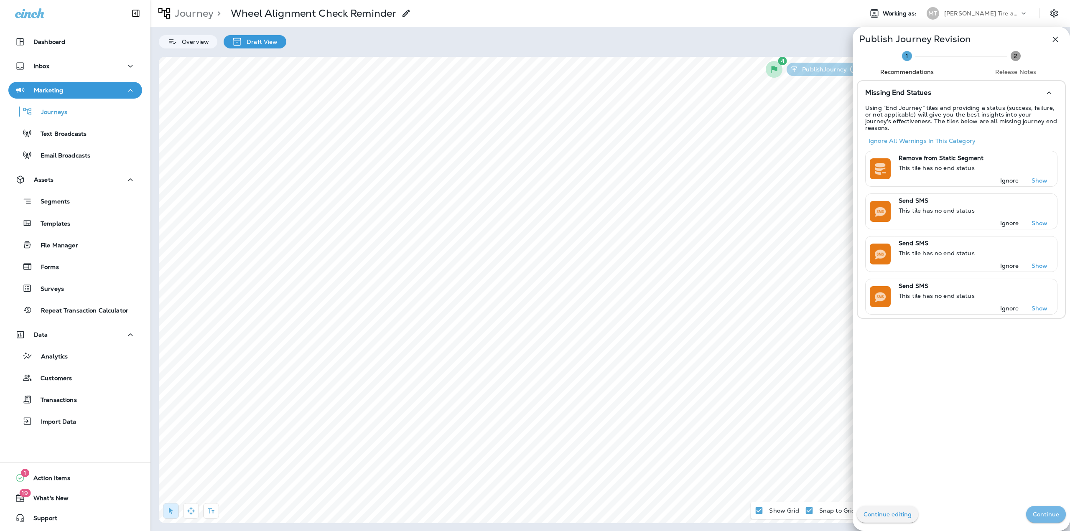
click at [1033, 514] on p "Continue" at bounding box center [1046, 514] width 26 height 7
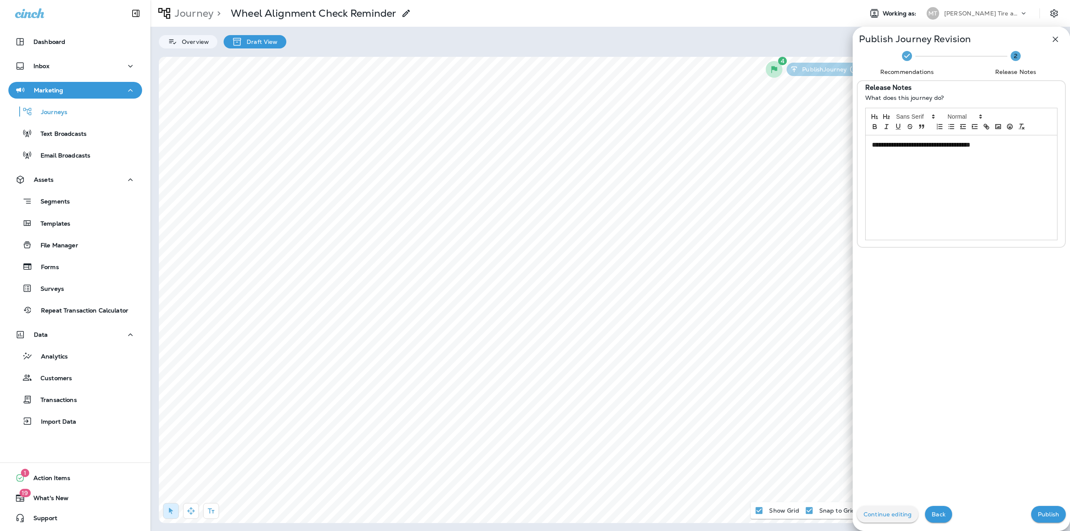
click at [1038, 514] on p "Publish" at bounding box center [1048, 514] width 21 height 7
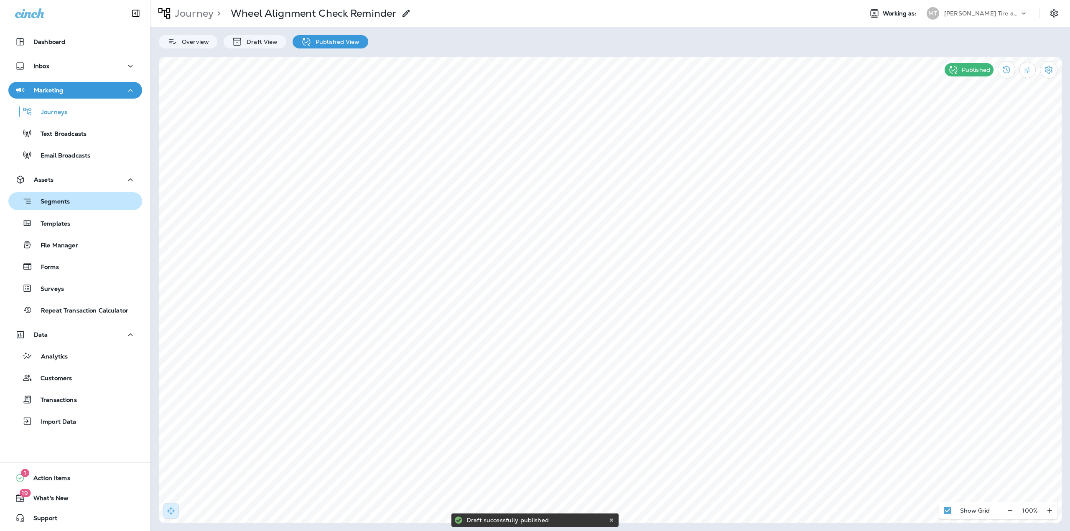
click at [56, 207] on div "Segments" at bounding box center [41, 201] width 58 height 13
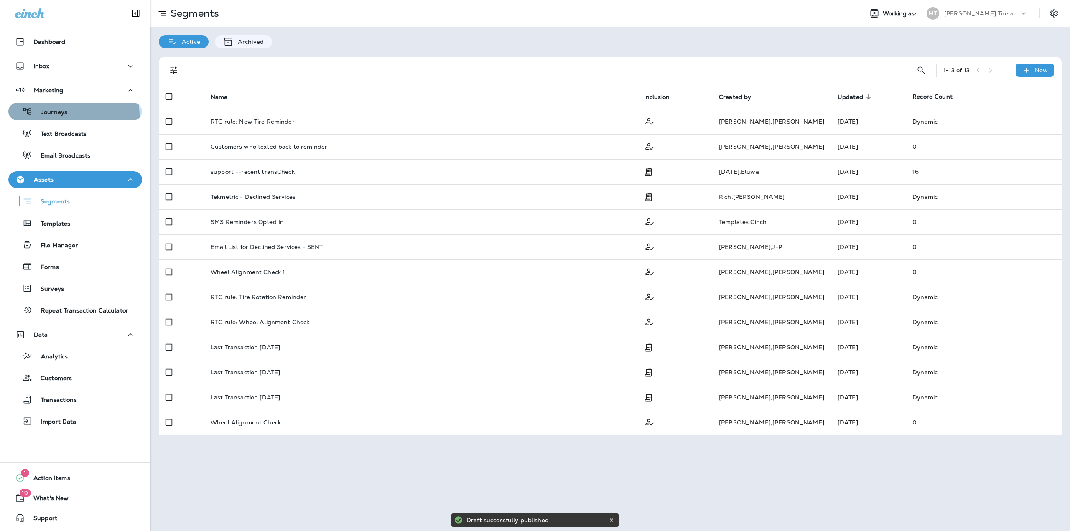
click at [60, 116] on p "Journeys" at bounding box center [50, 113] width 35 height 8
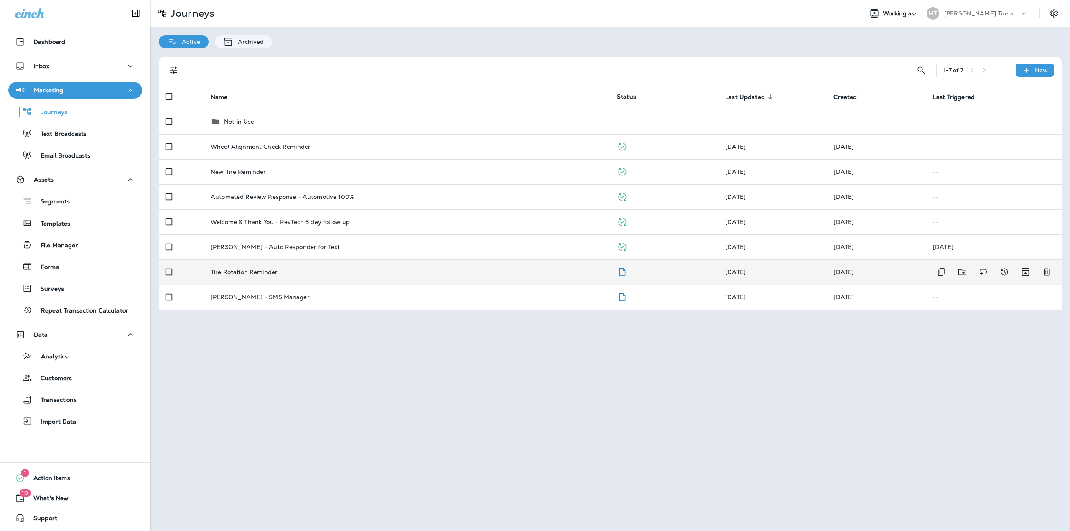
click at [285, 275] on div "Tire Rotation Reminder" at bounding box center [407, 272] width 393 height 7
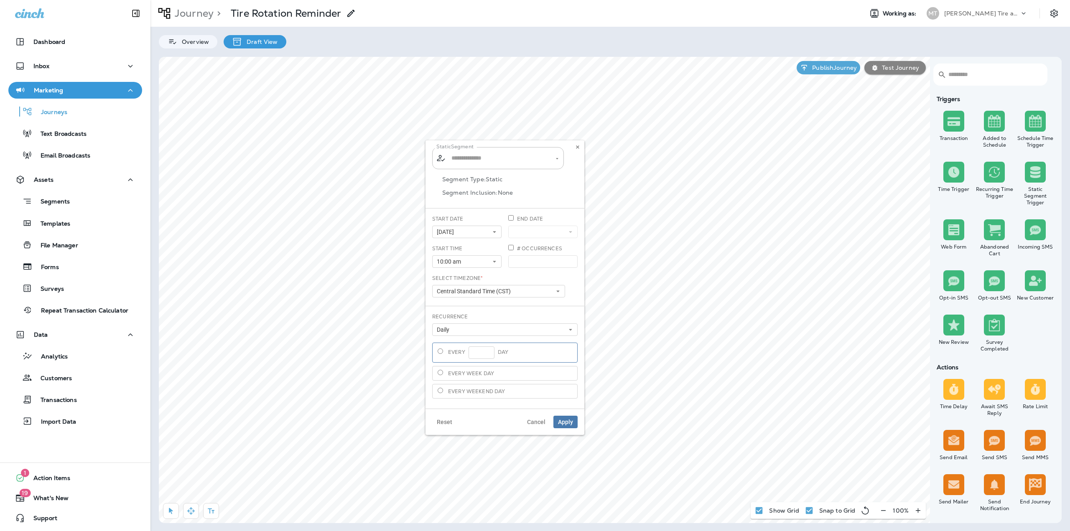
type input "**********"
click at [567, 423] on span "Apply" at bounding box center [565, 422] width 15 height 6
click at [834, 68] on p "Publish Journey" at bounding box center [833, 67] width 48 height 7
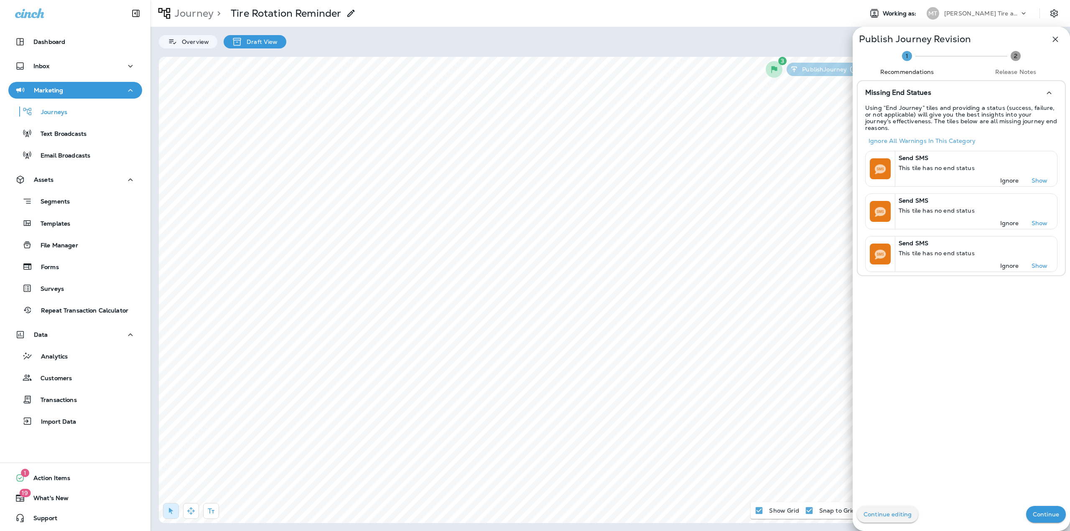
click at [1040, 509] on button "Continue" at bounding box center [1046, 514] width 40 height 17
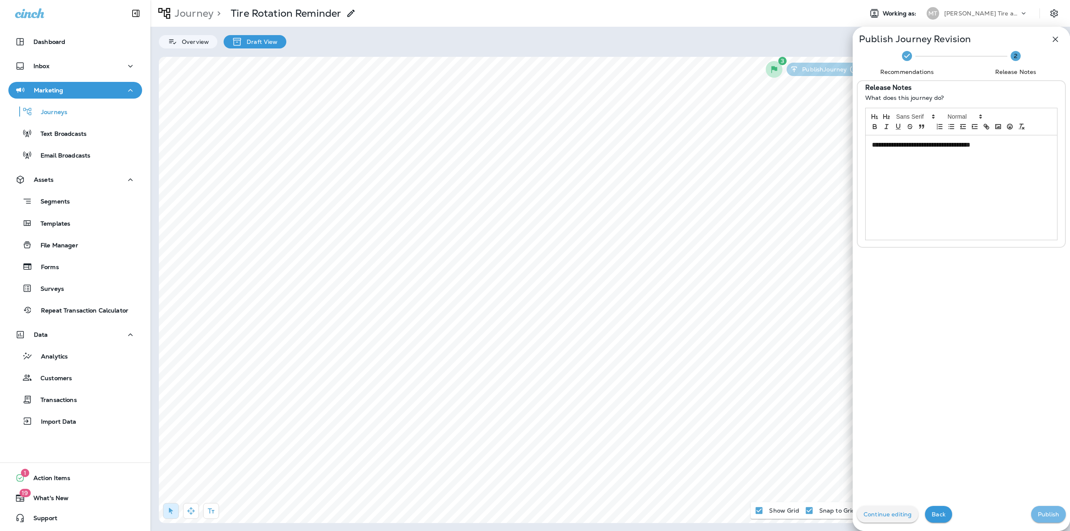
click at [1039, 512] on p "Publish" at bounding box center [1048, 514] width 21 height 7
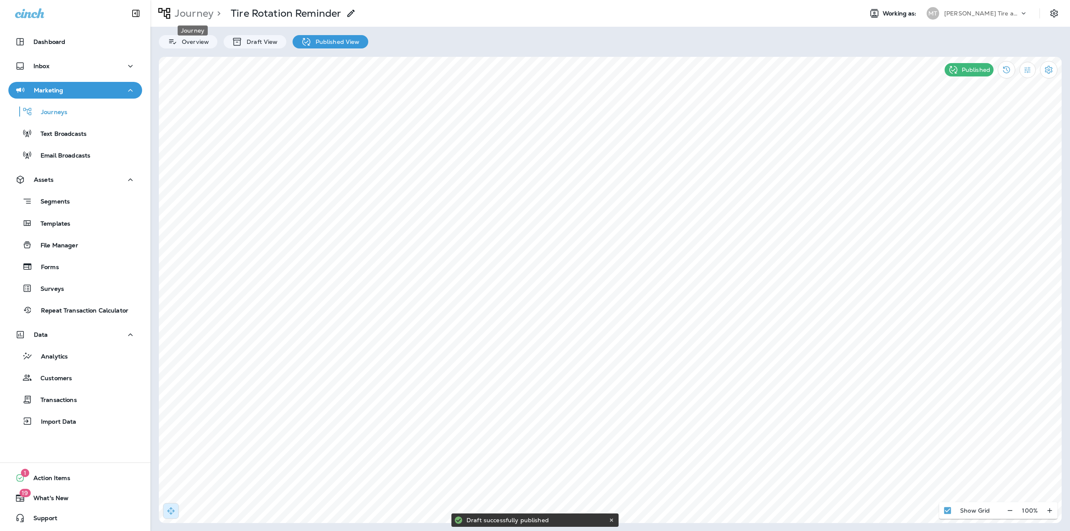
click at [191, 15] on p "Journey" at bounding box center [192, 13] width 42 height 13
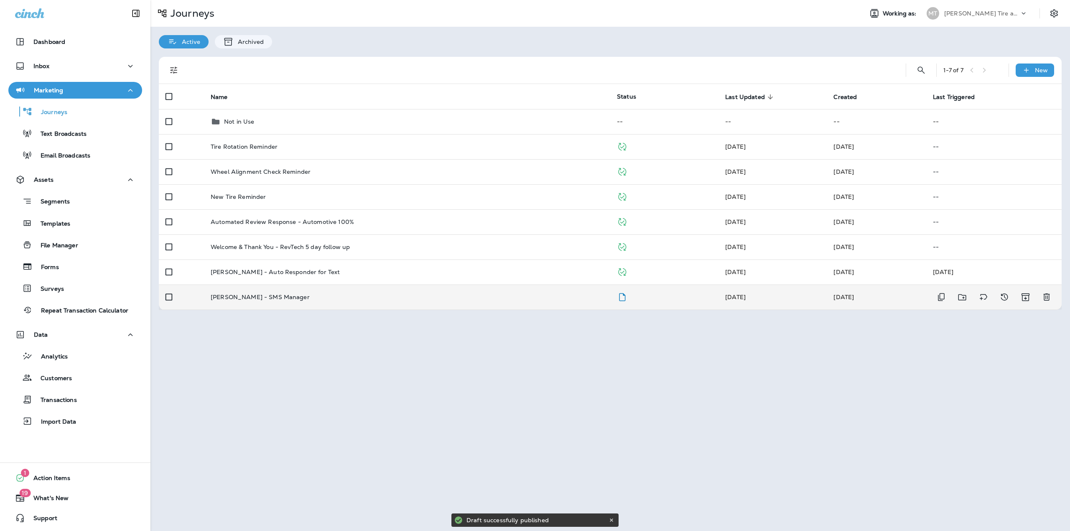
click at [244, 292] on td "[PERSON_NAME] - SMS Manager" at bounding box center [407, 297] width 406 height 25
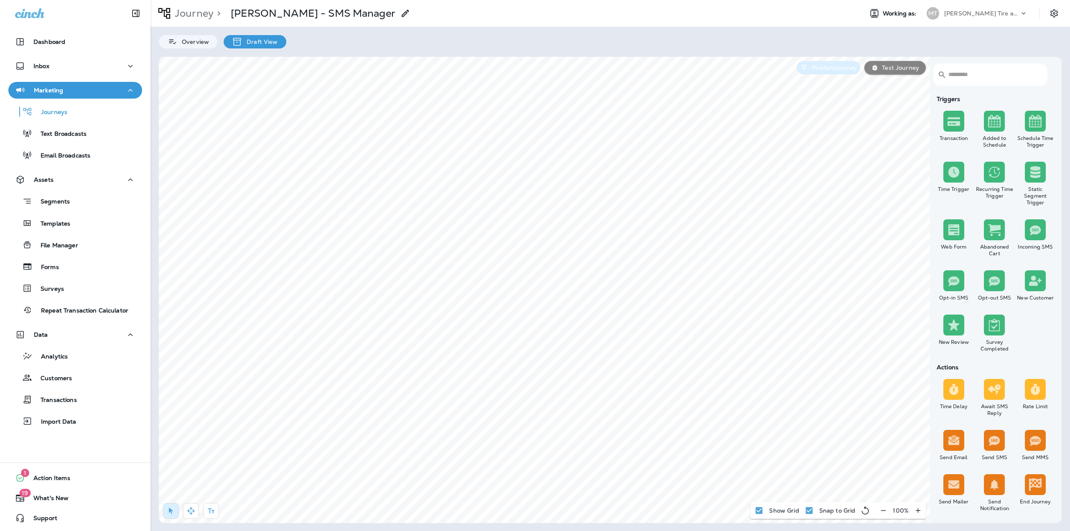
click at [830, 68] on p "Publish Journey" at bounding box center [833, 67] width 48 height 7
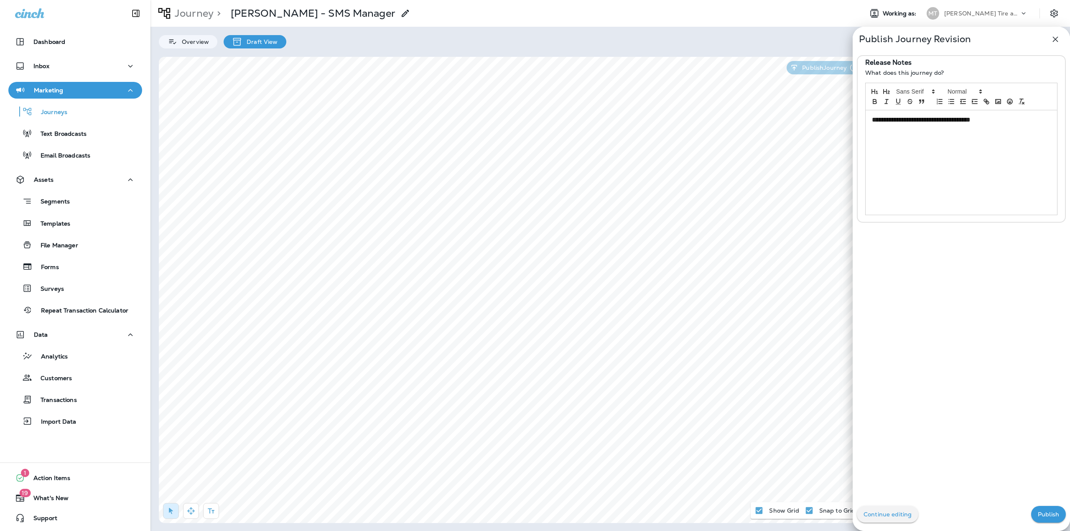
click at [1038, 515] on p "Publish" at bounding box center [1048, 514] width 21 height 7
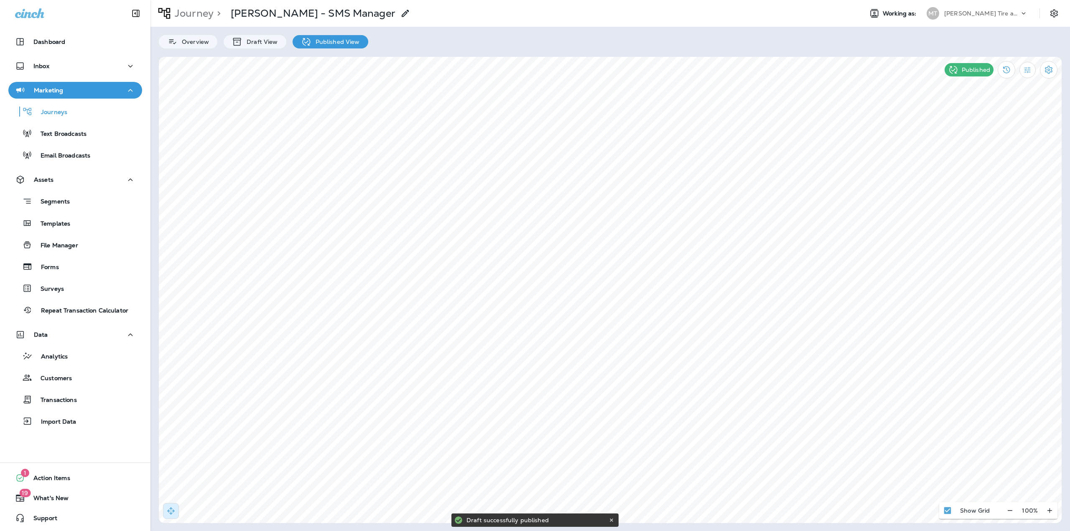
click at [187, 18] on p "Journey" at bounding box center [192, 13] width 42 height 13
